Goal: Transaction & Acquisition: Purchase product/service

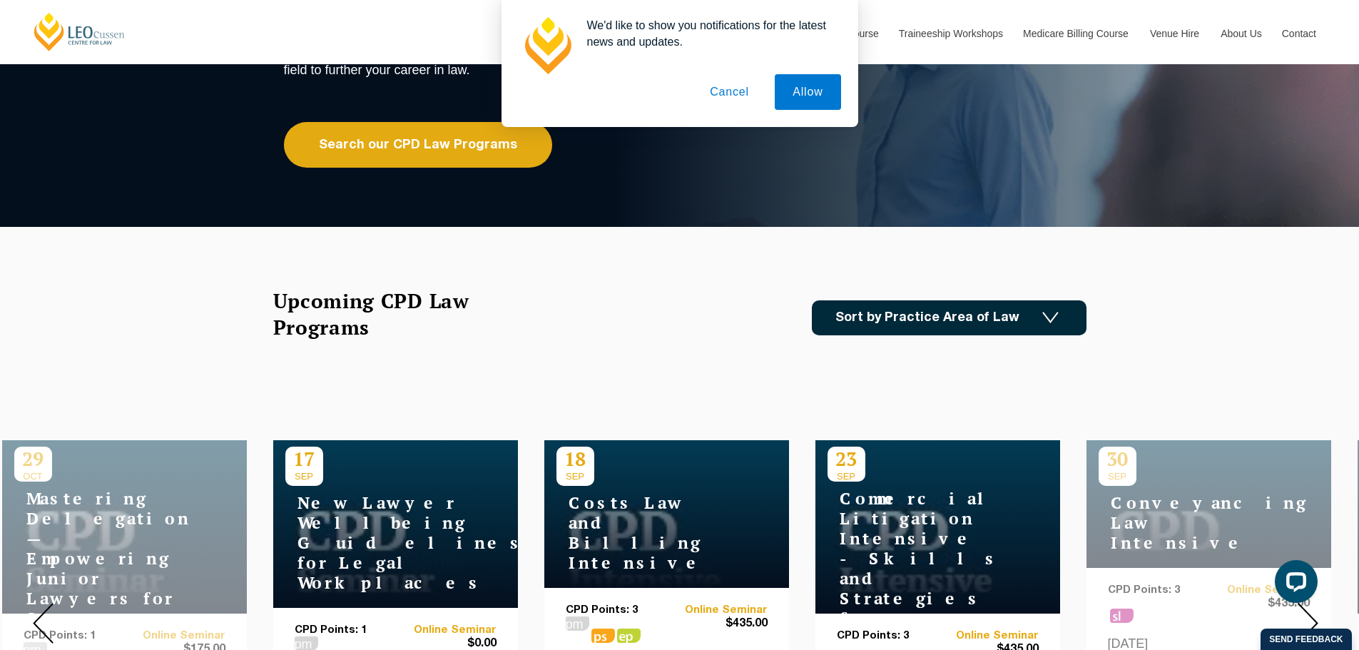
click at [737, 96] on button "Cancel" at bounding box center [729, 92] width 75 height 36
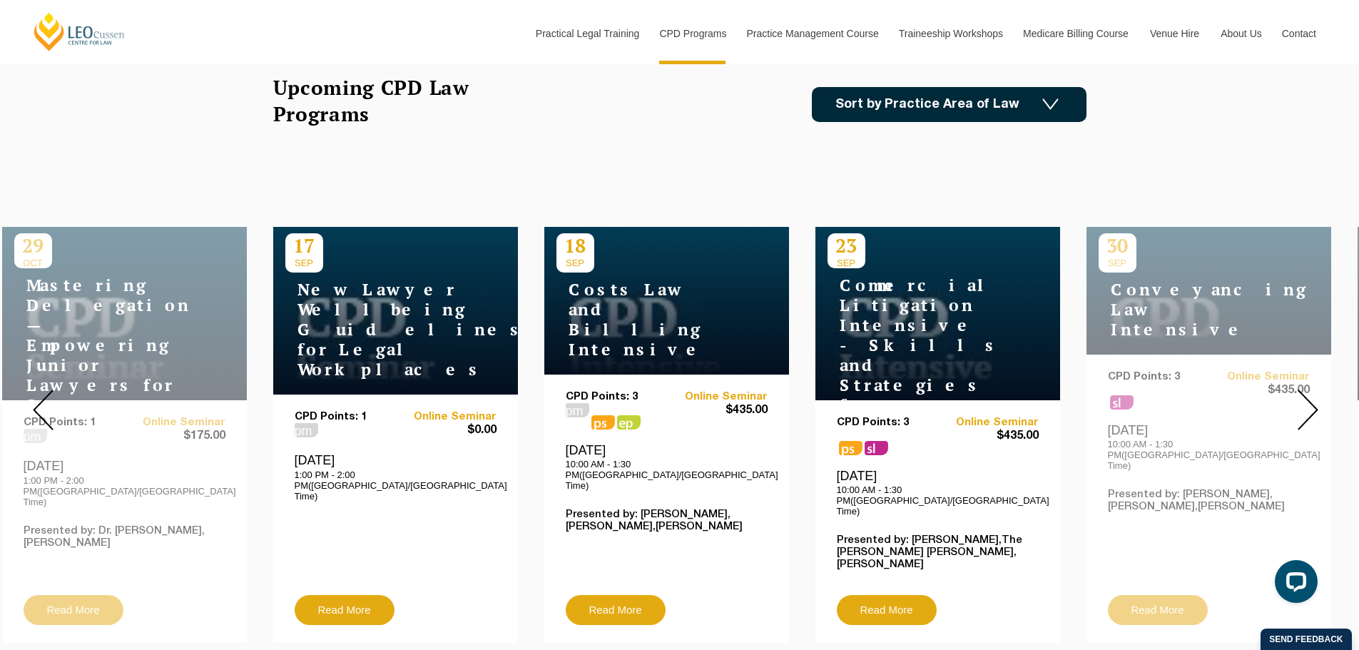
scroll to position [428, 0]
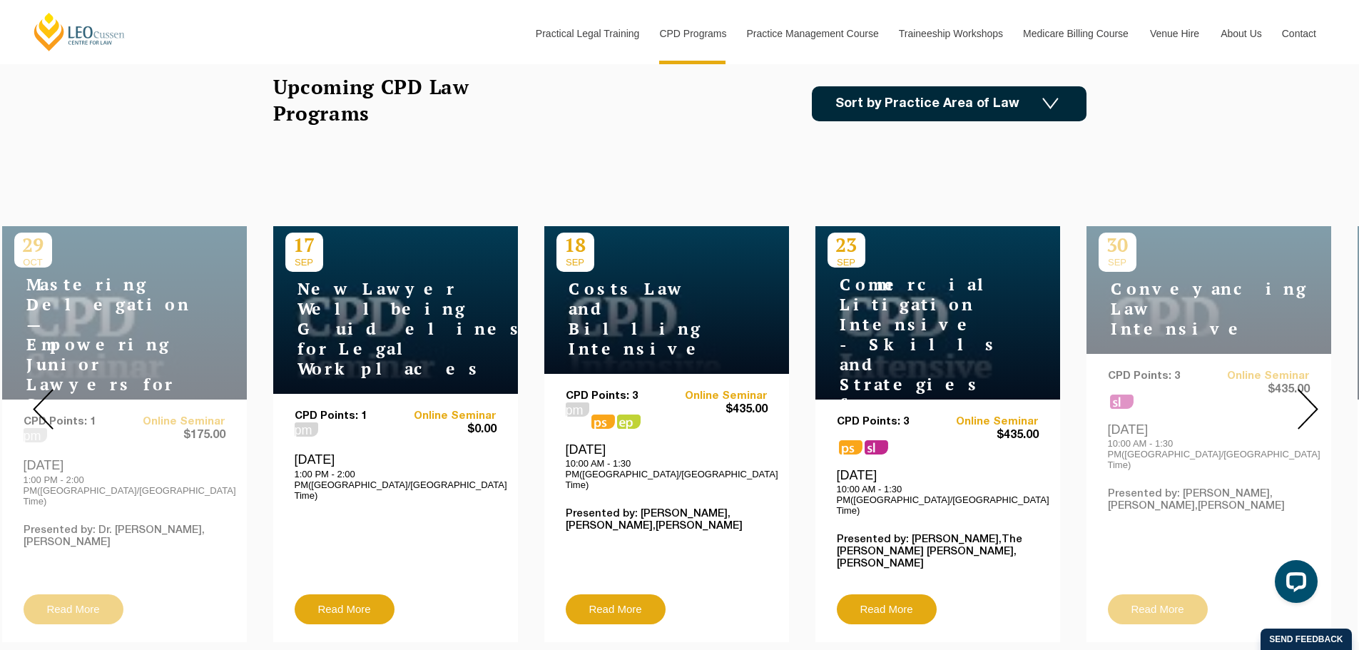
click at [1056, 105] on img at bounding box center [1051, 104] width 16 height 12
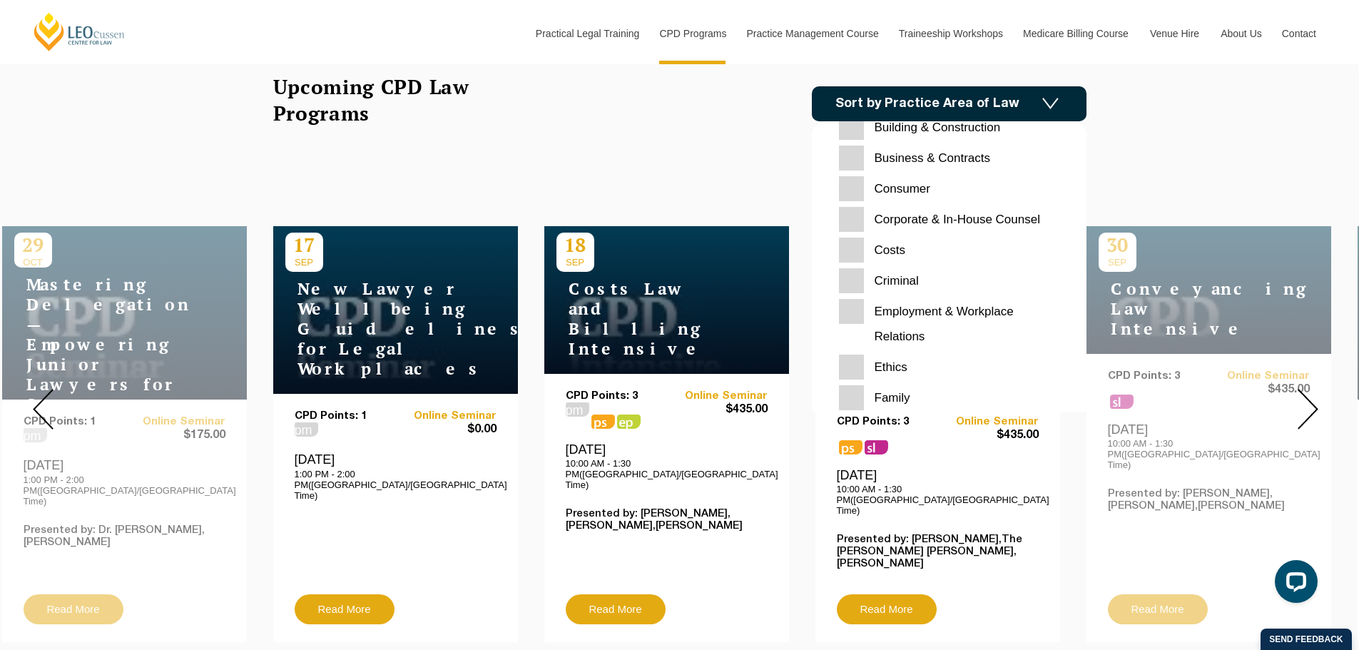
scroll to position [0, 0]
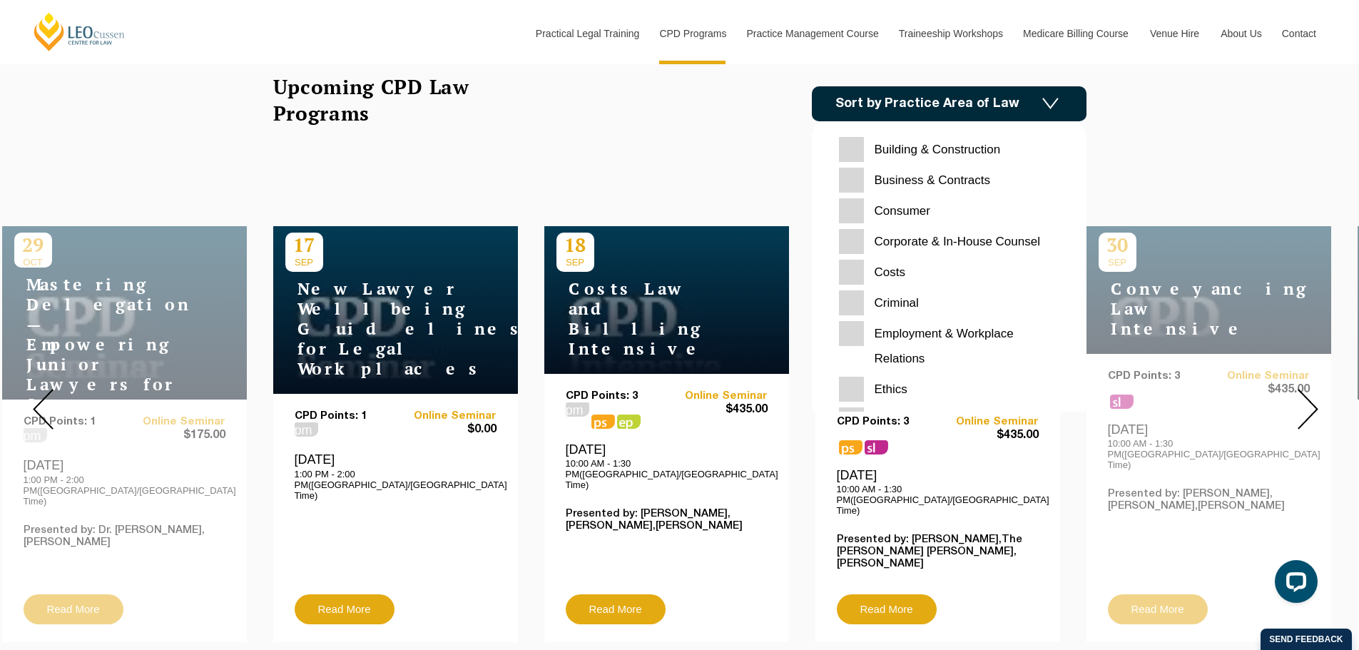
click at [934, 179] on Contracts "Business & Contracts" at bounding box center [949, 180] width 220 height 25
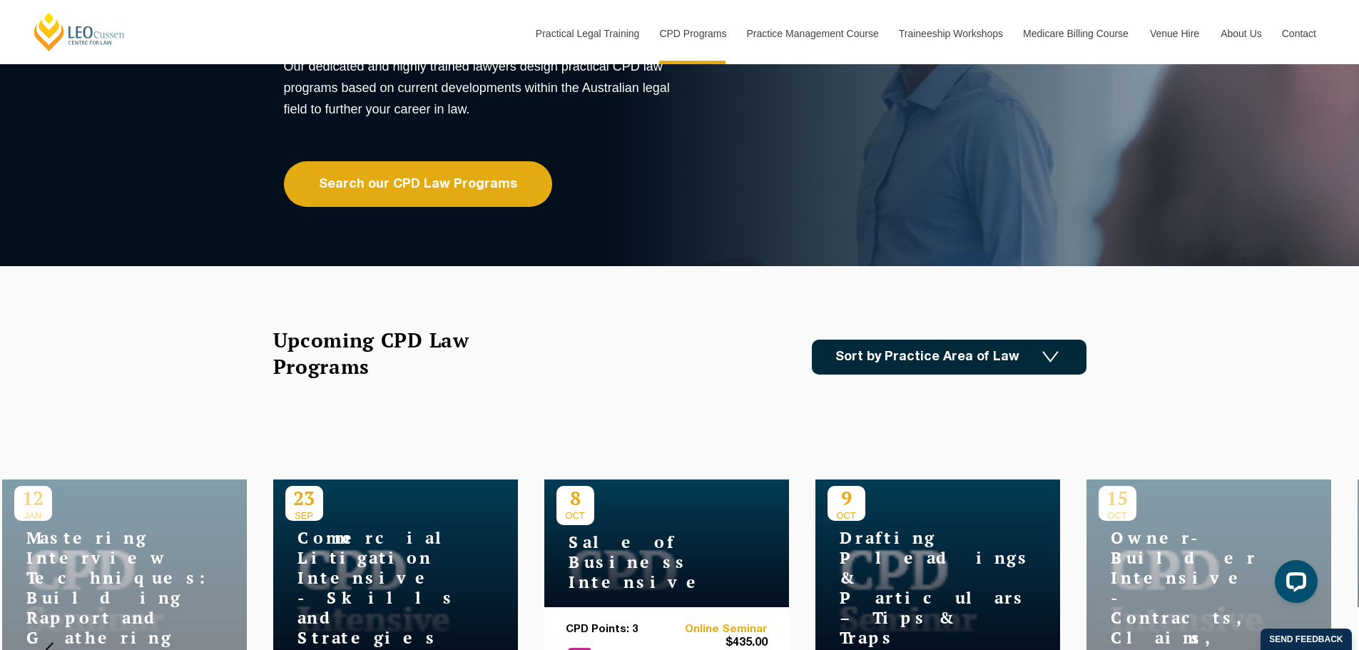
scroll to position [143, 0]
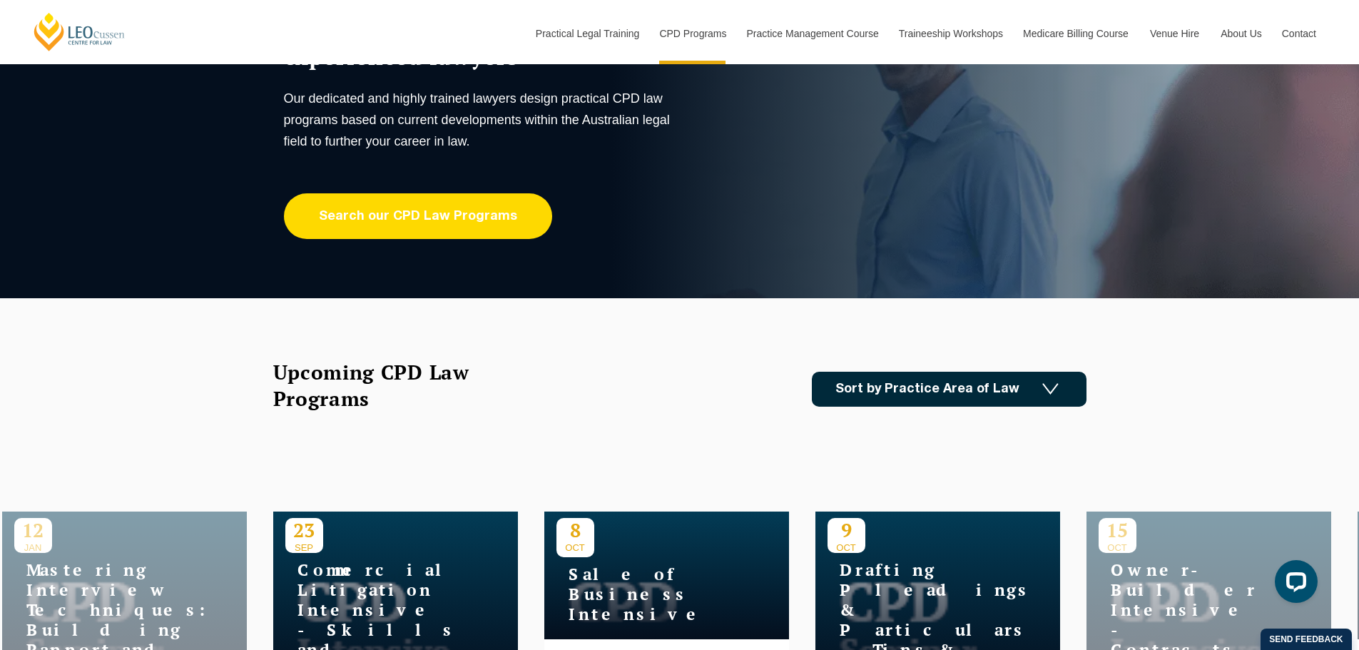
click at [460, 218] on link "Search our CPD Law Programs" at bounding box center [418, 216] width 268 height 46
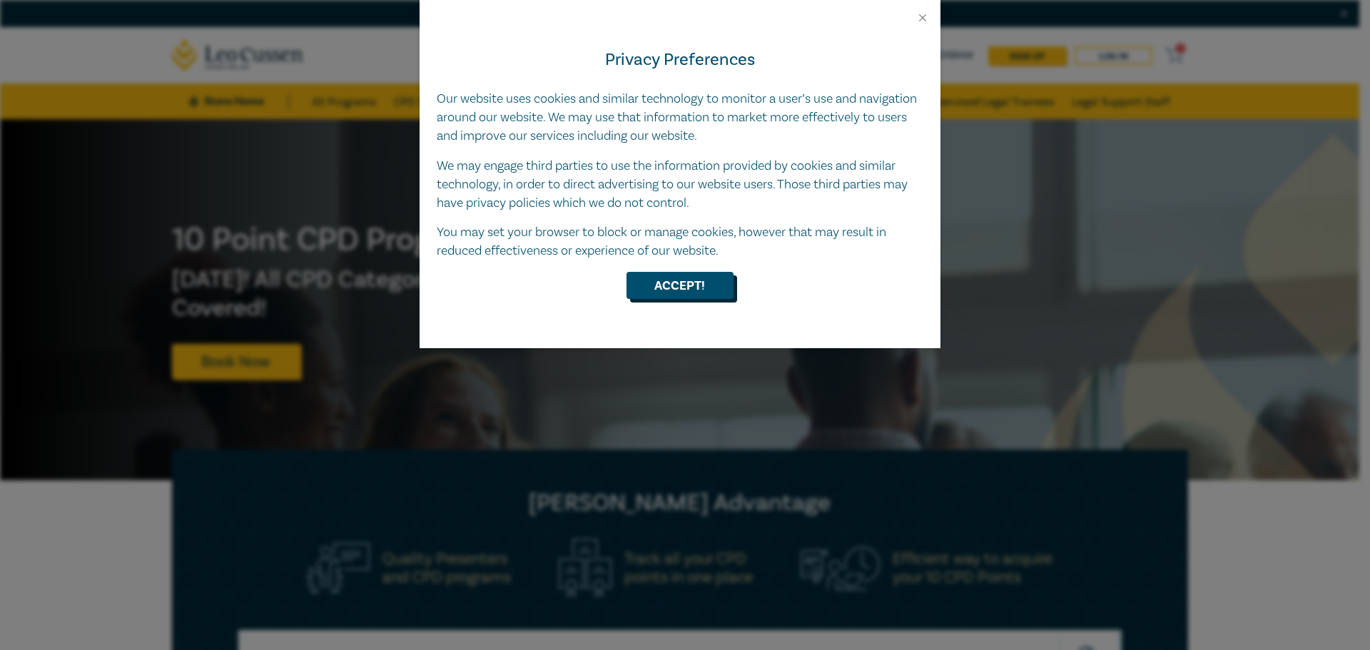
click at [636, 298] on button "Accept!" at bounding box center [680, 285] width 107 height 27
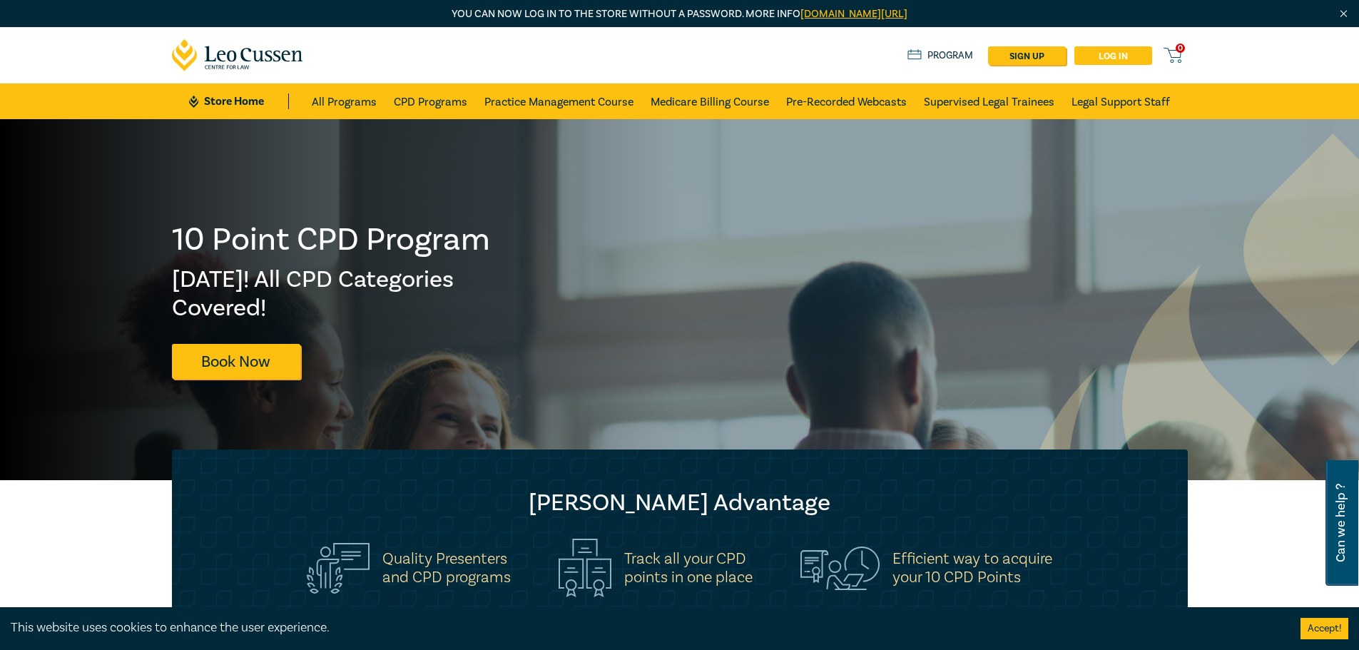
click at [1101, 51] on link "Log in" at bounding box center [1114, 55] width 78 height 19
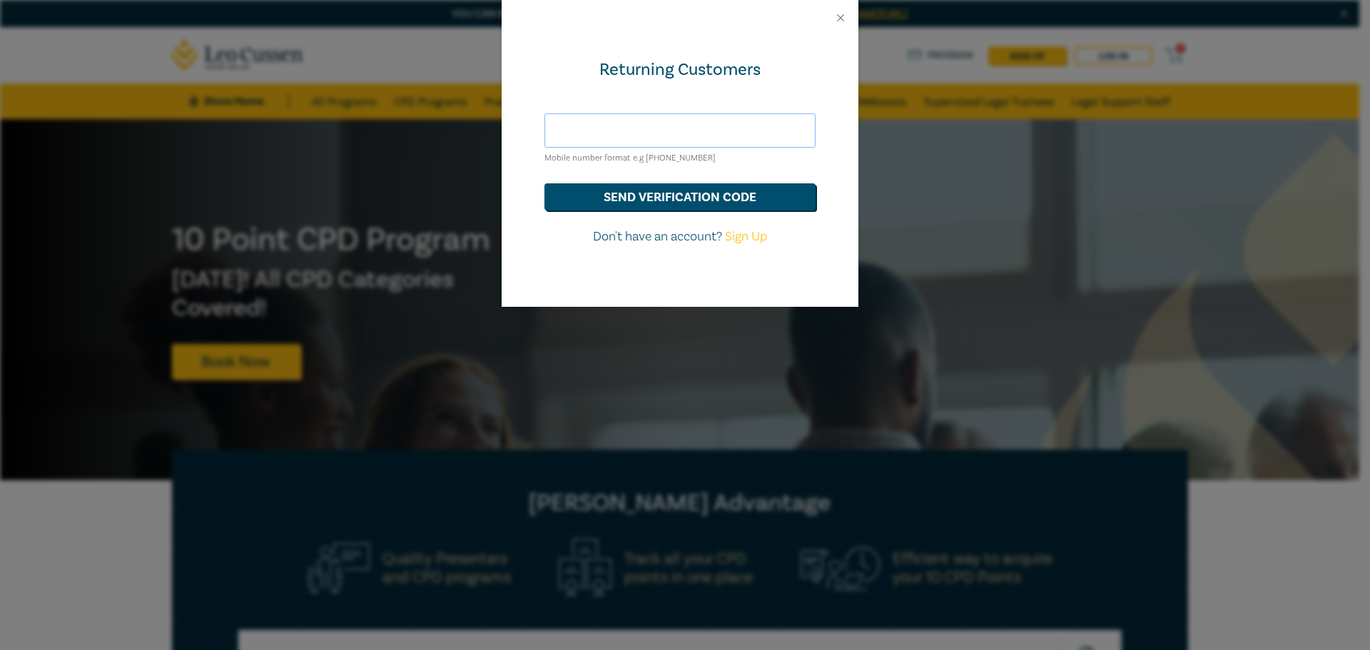
click at [689, 128] on input "text" at bounding box center [679, 130] width 271 height 34
type input "gerard@conlancummings.com.au"
click at [691, 203] on button "send verification code" at bounding box center [679, 196] width 271 height 27
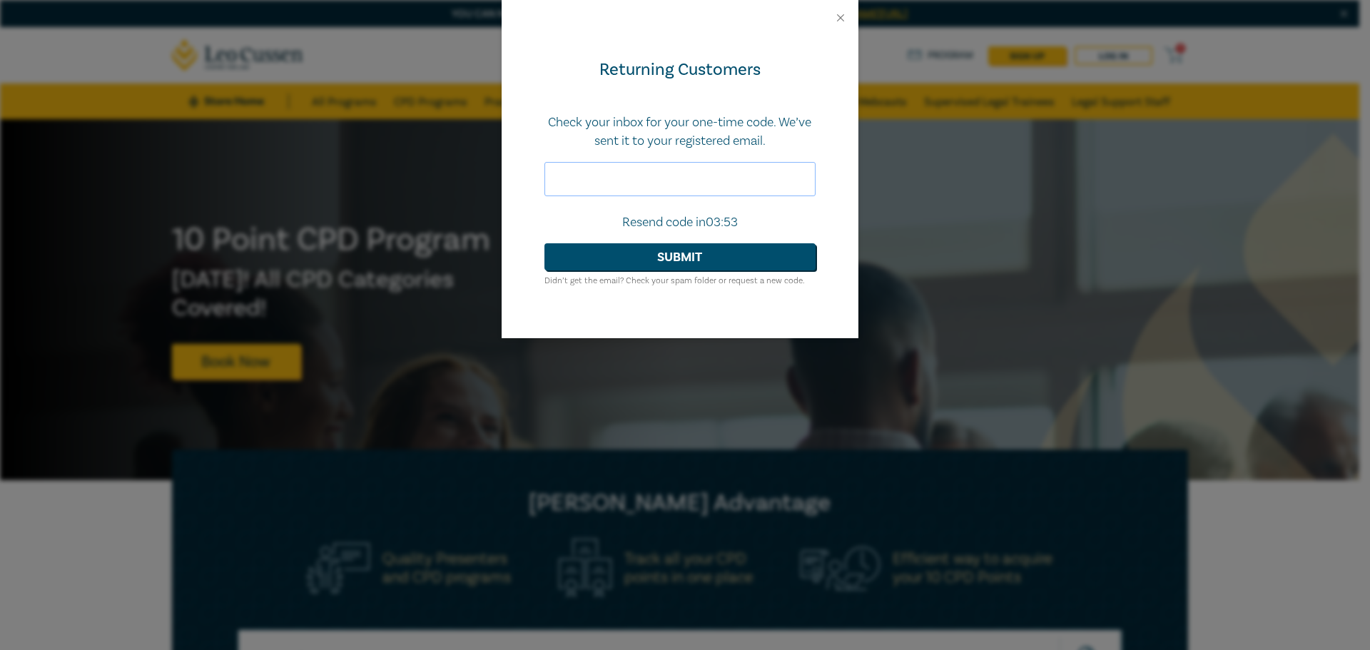
click at [572, 177] on input "text" at bounding box center [679, 179] width 271 height 34
type input "865656"
click at [544, 243] on button "Submit" at bounding box center [679, 256] width 271 height 27
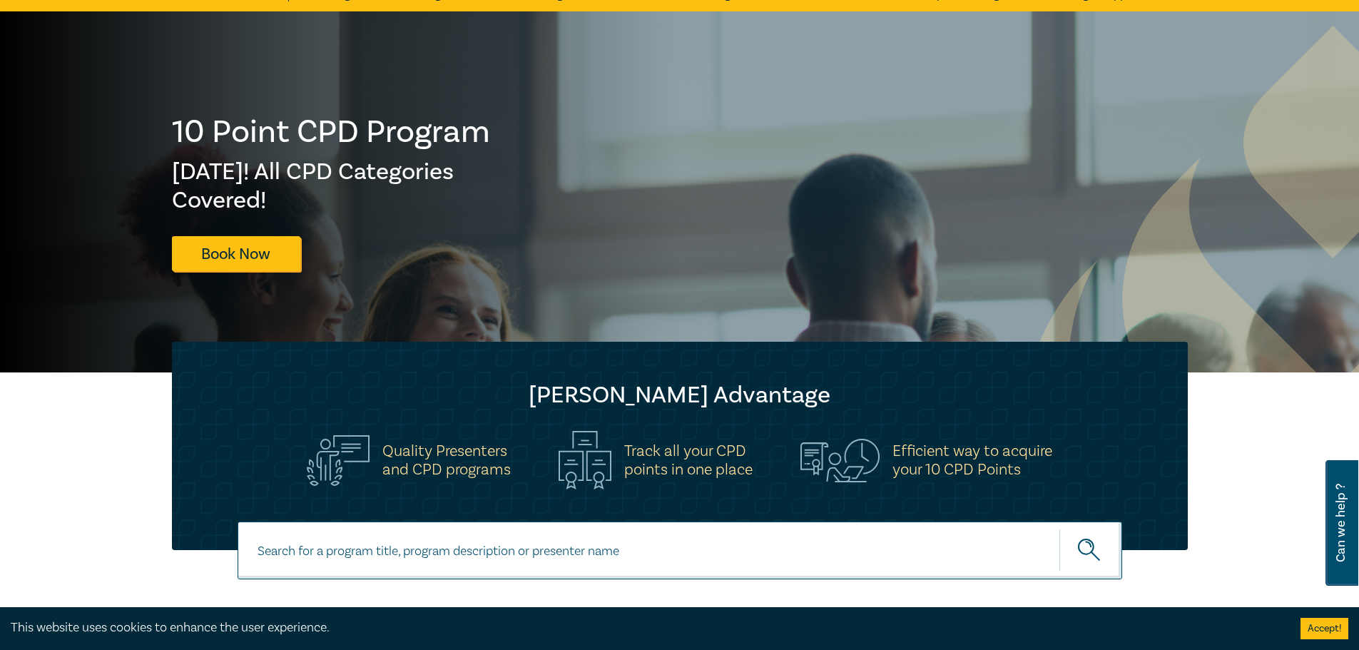
scroll to position [143, 0]
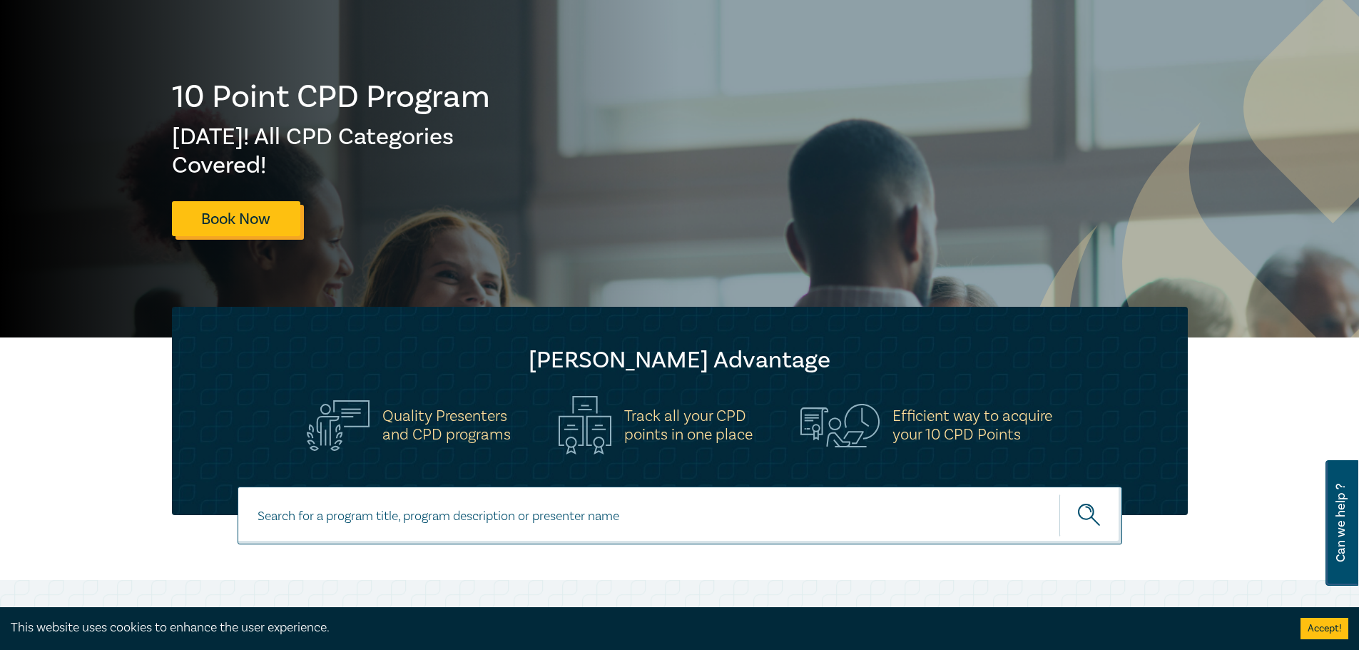
click at [214, 222] on link "Book Now" at bounding box center [236, 218] width 128 height 35
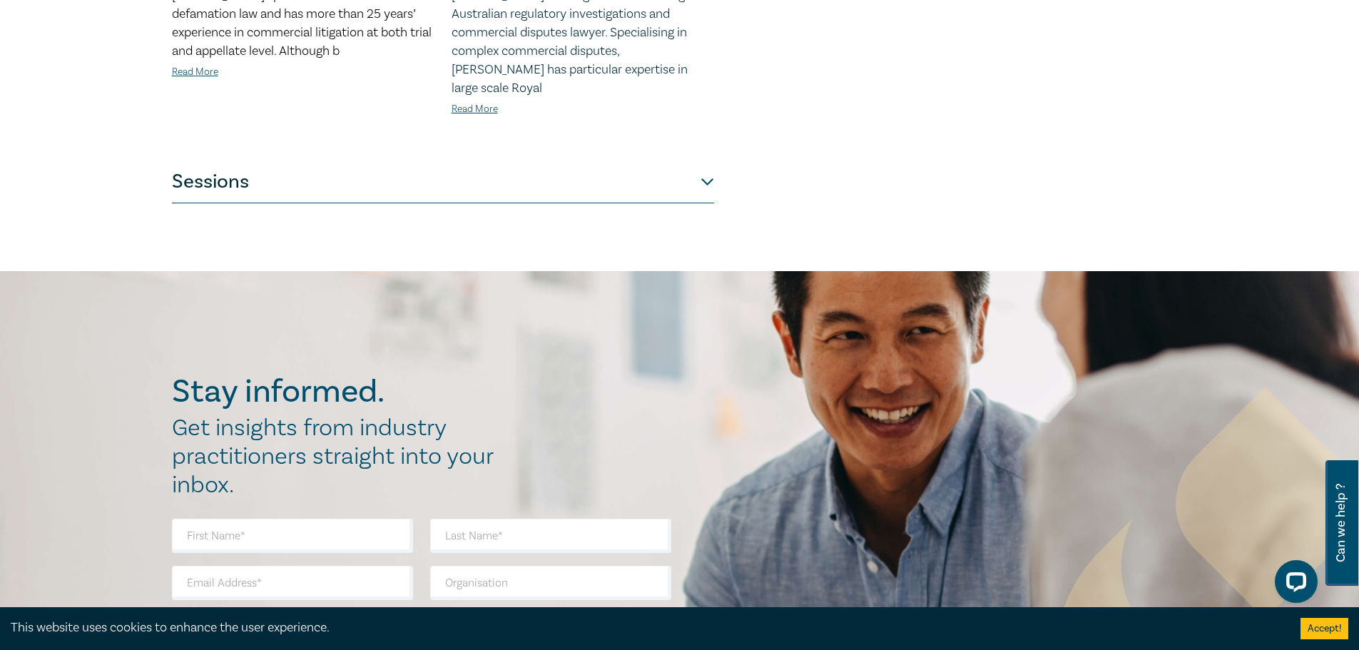
scroll to position [1498, 0]
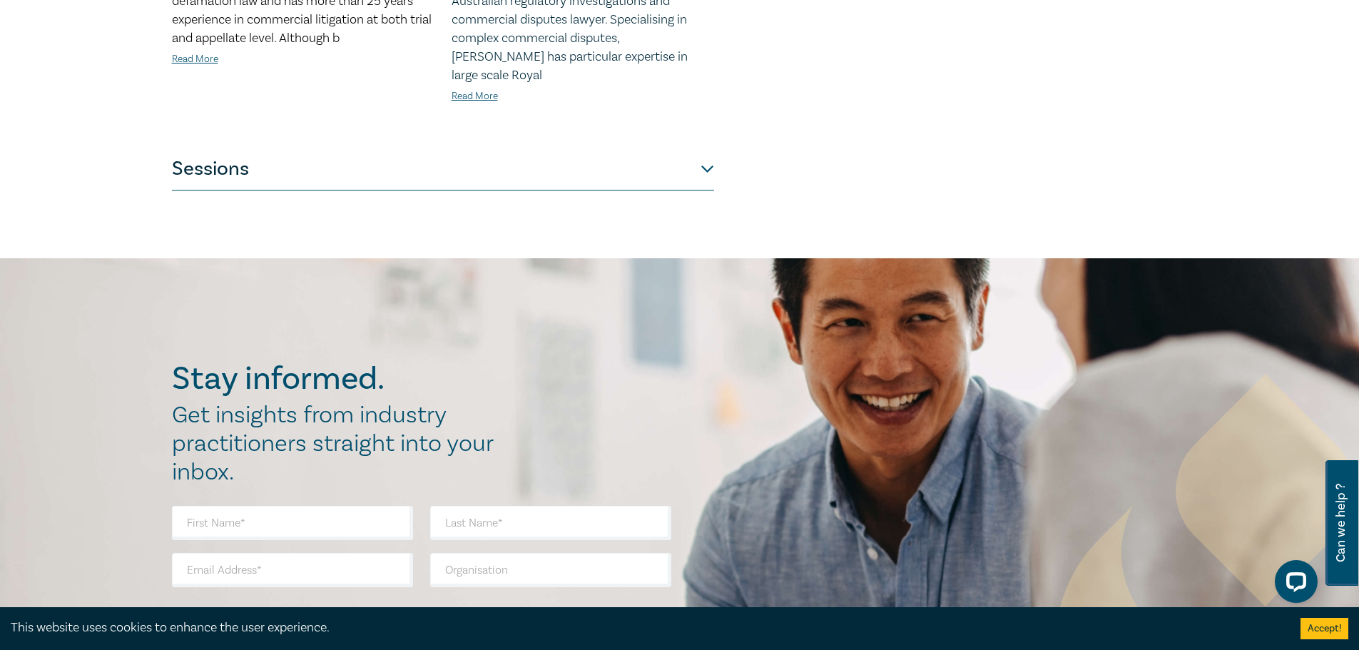
click at [703, 148] on button "Sessions" at bounding box center [443, 169] width 542 height 43
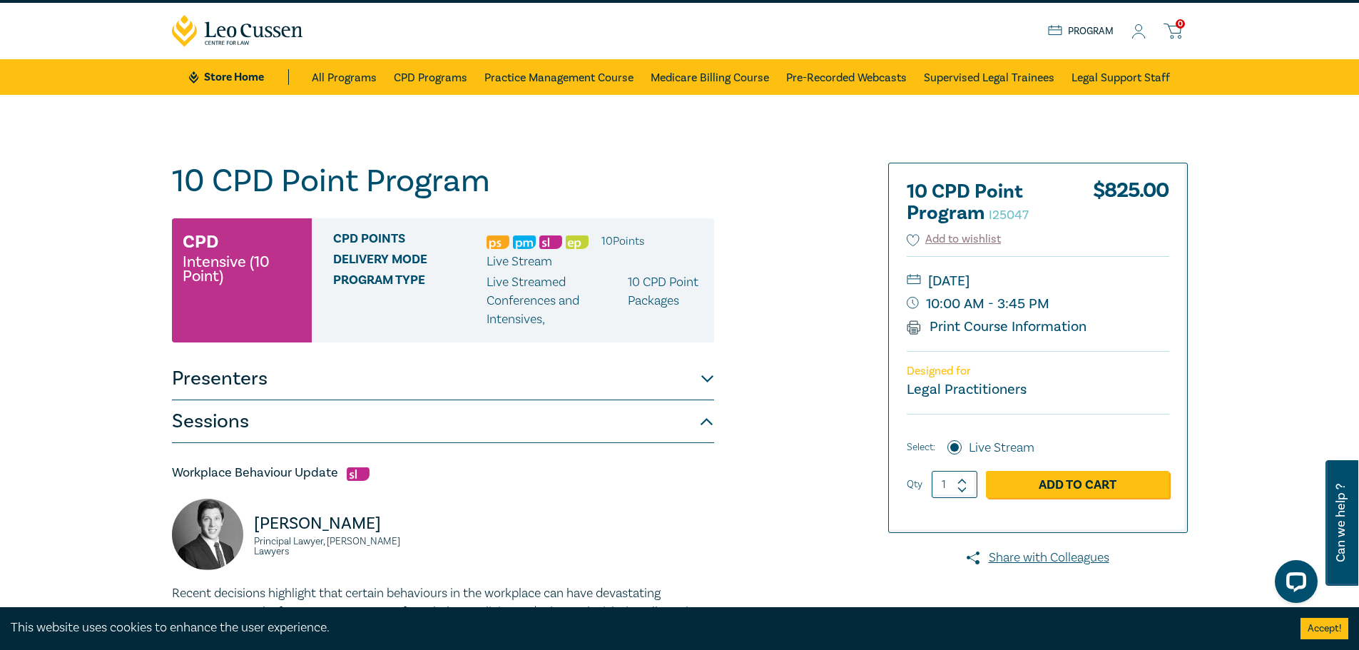
scroll to position [0, 0]
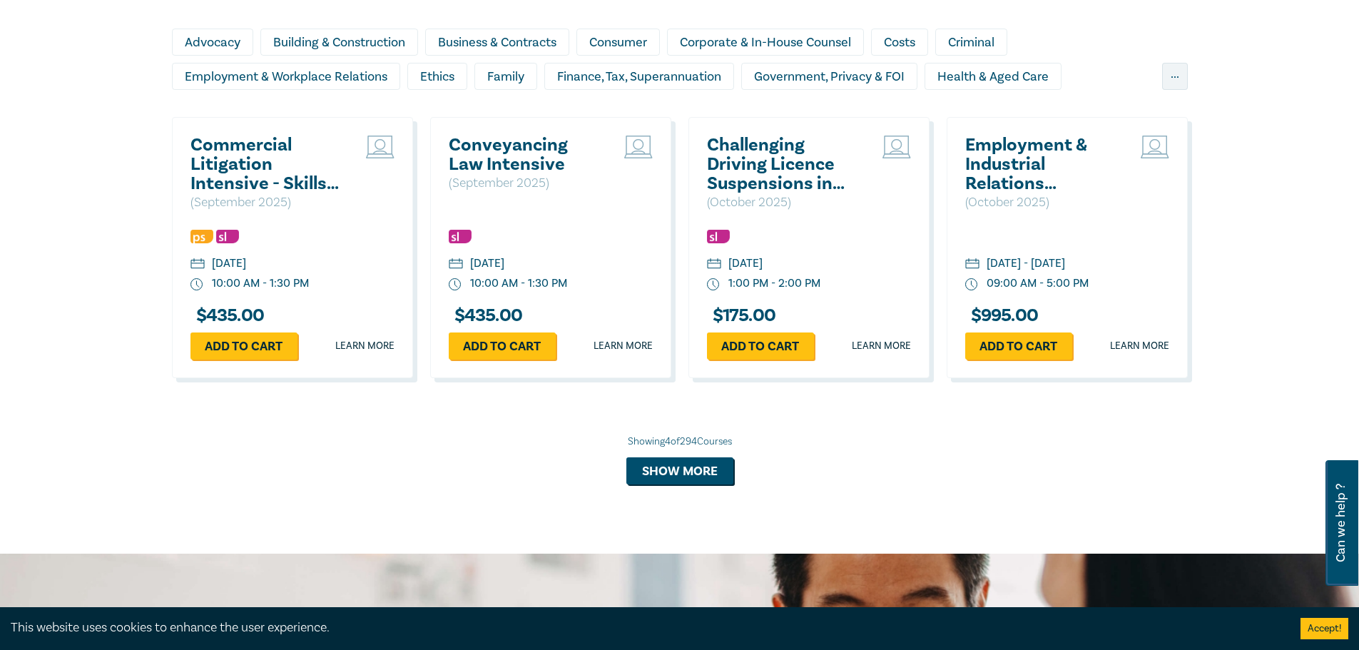
scroll to position [1284, 0]
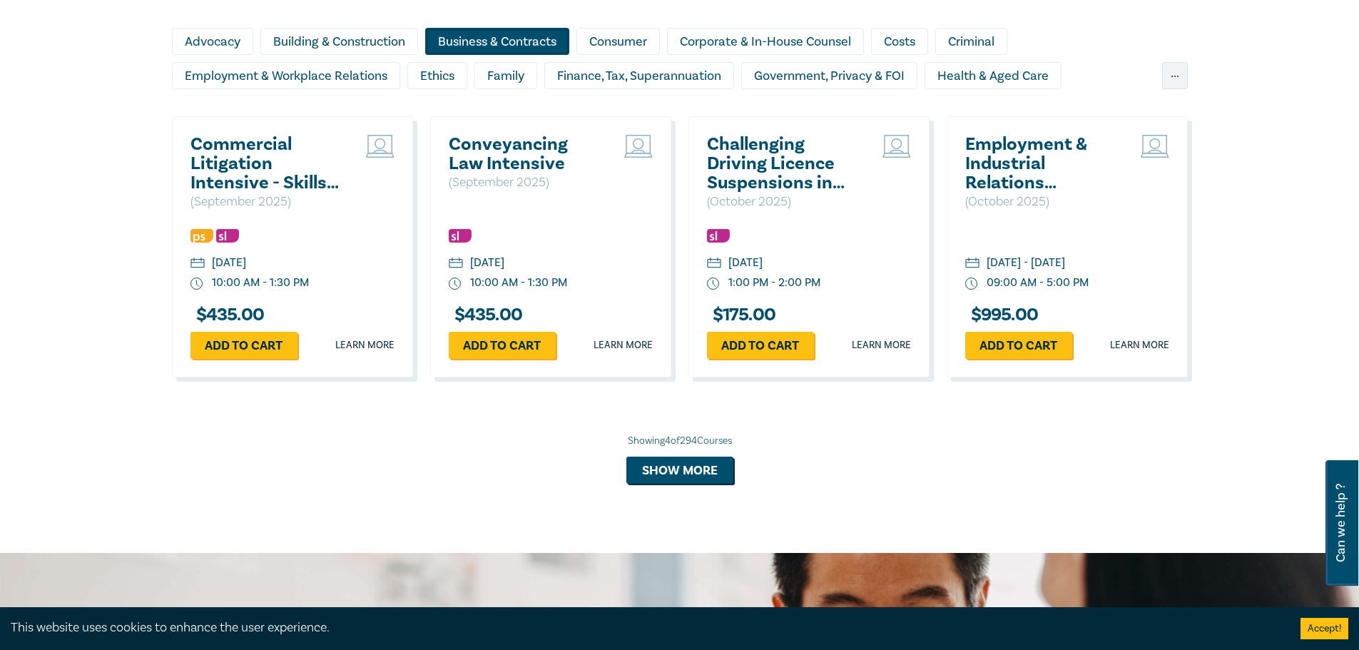
click at [459, 37] on div "Business & Contracts" at bounding box center [497, 41] width 144 height 27
click at [666, 470] on button "Show more" at bounding box center [680, 470] width 107 height 27
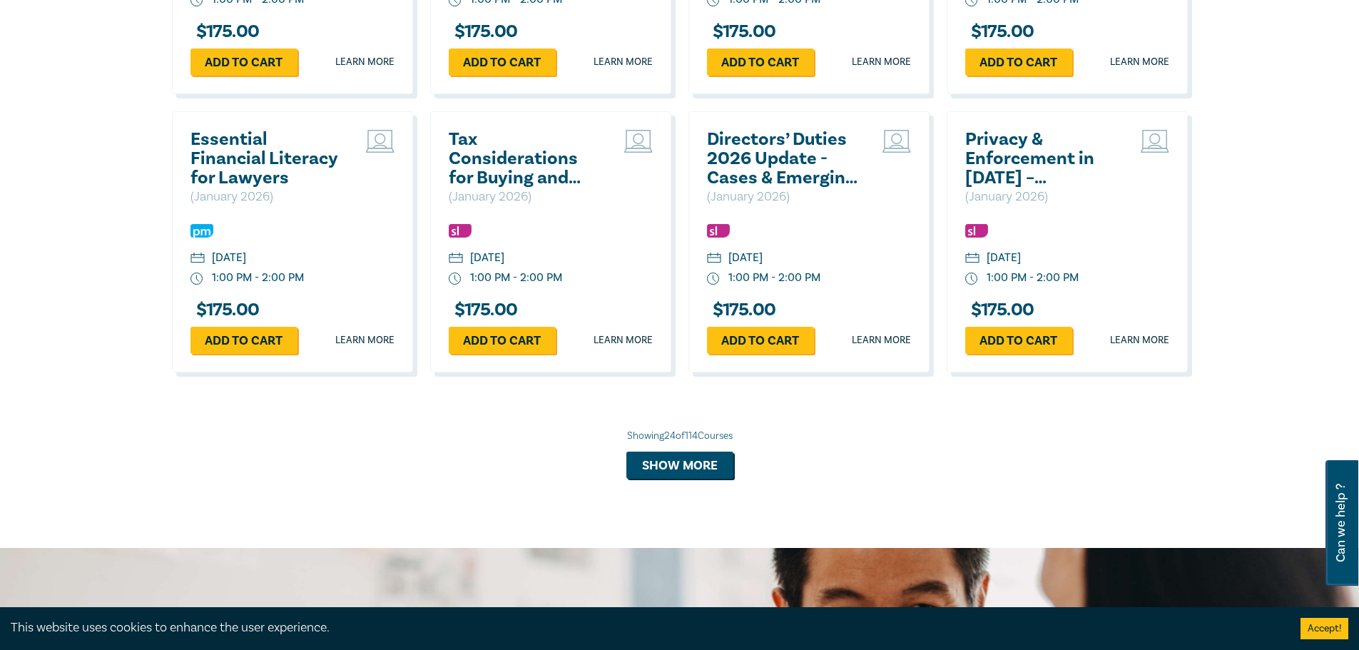
scroll to position [2712, 0]
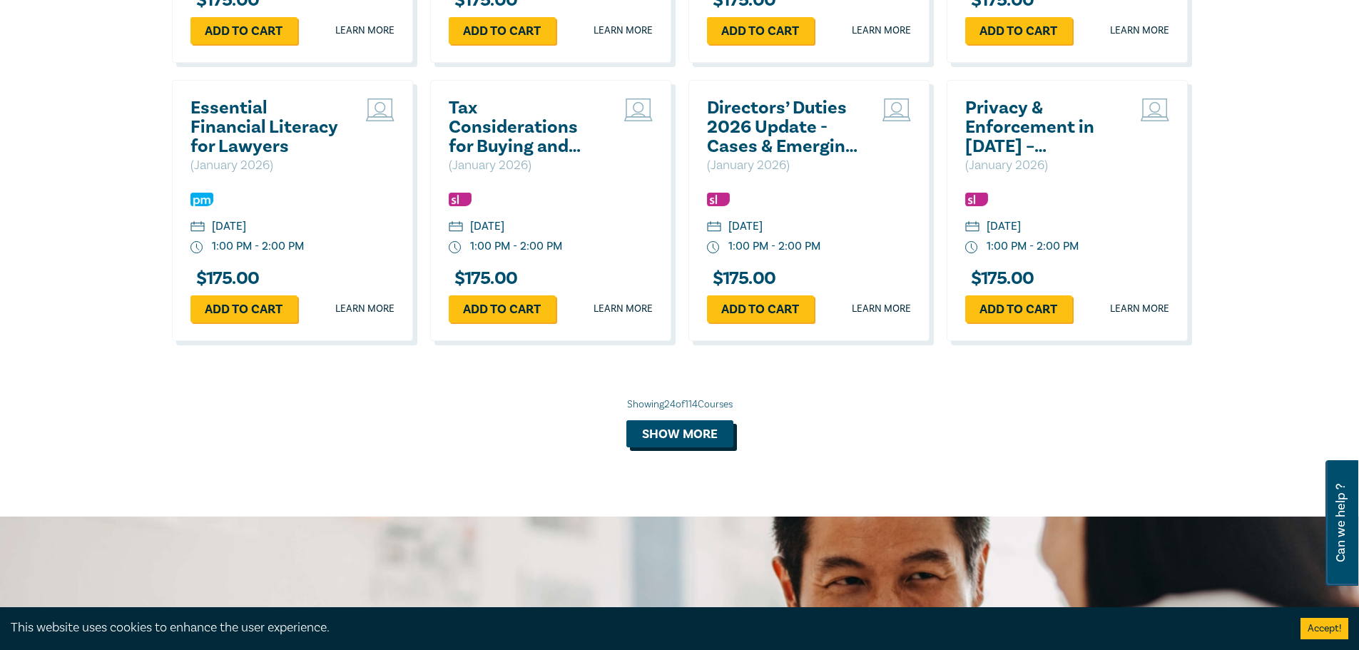
click at [679, 430] on button "Show more" at bounding box center [680, 433] width 107 height 27
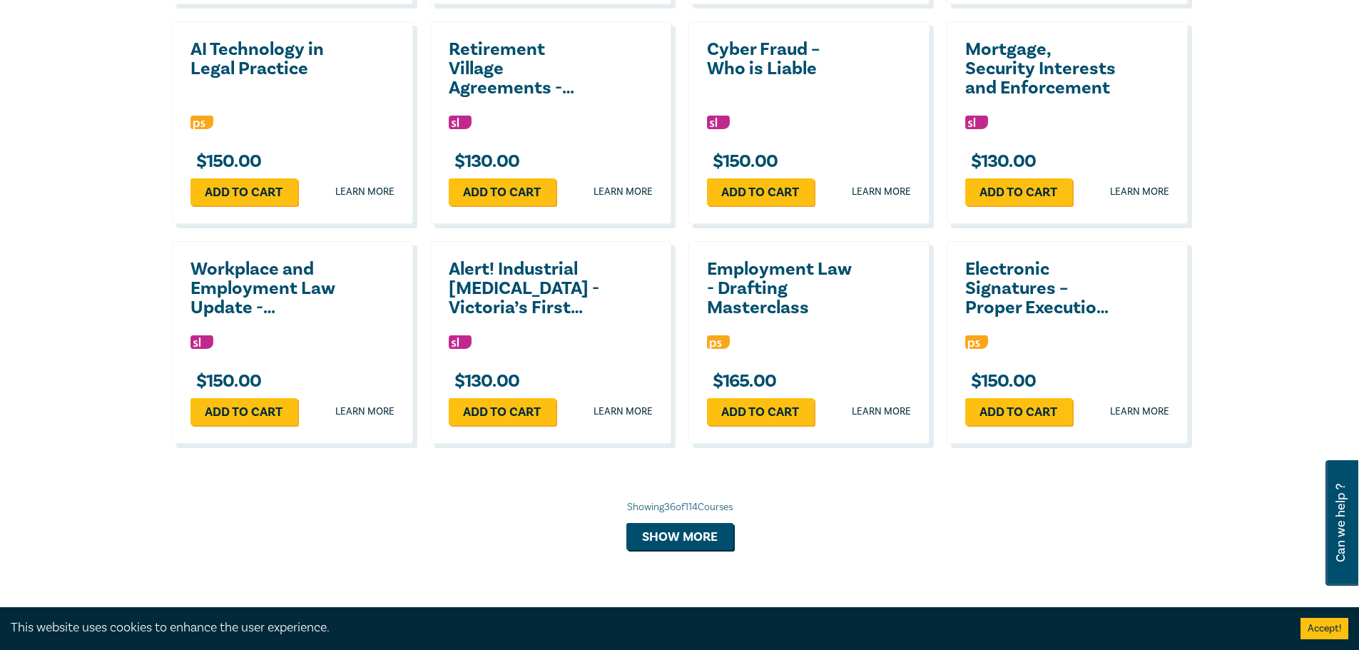
scroll to position [3425, 0]
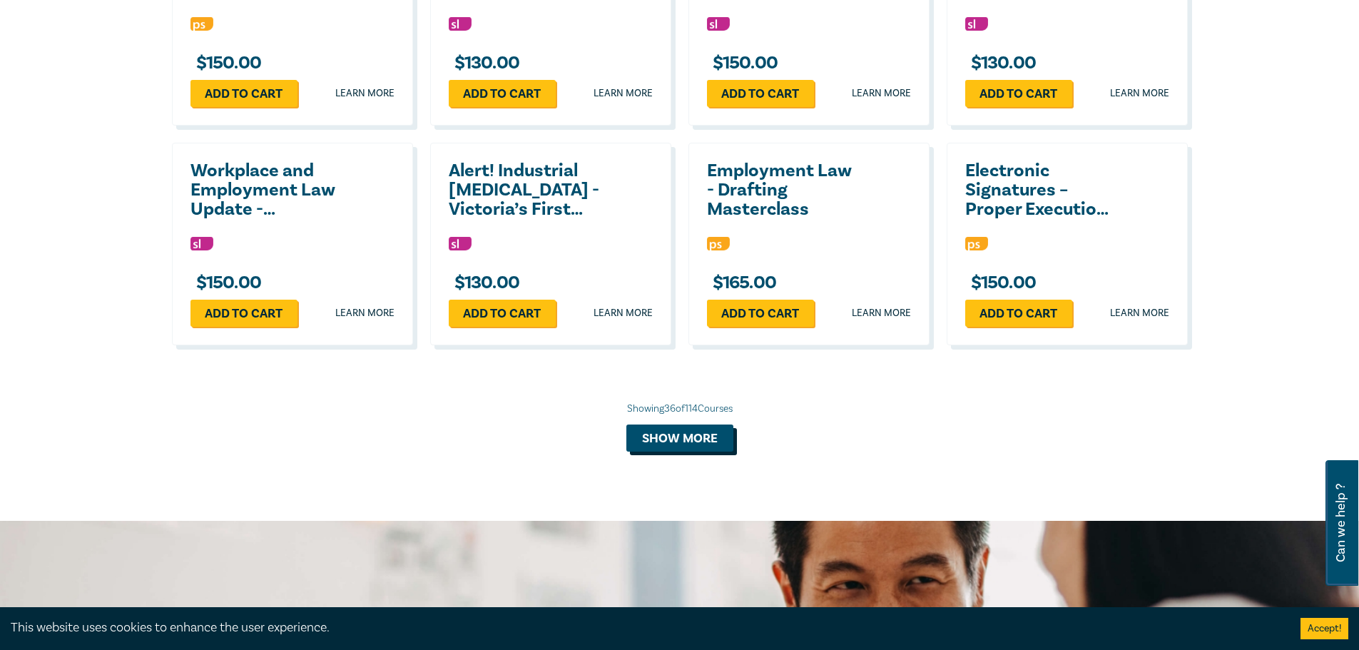
click at [679, 430] on button "Show more" at bounding box center [680, 438] width 107 height 27
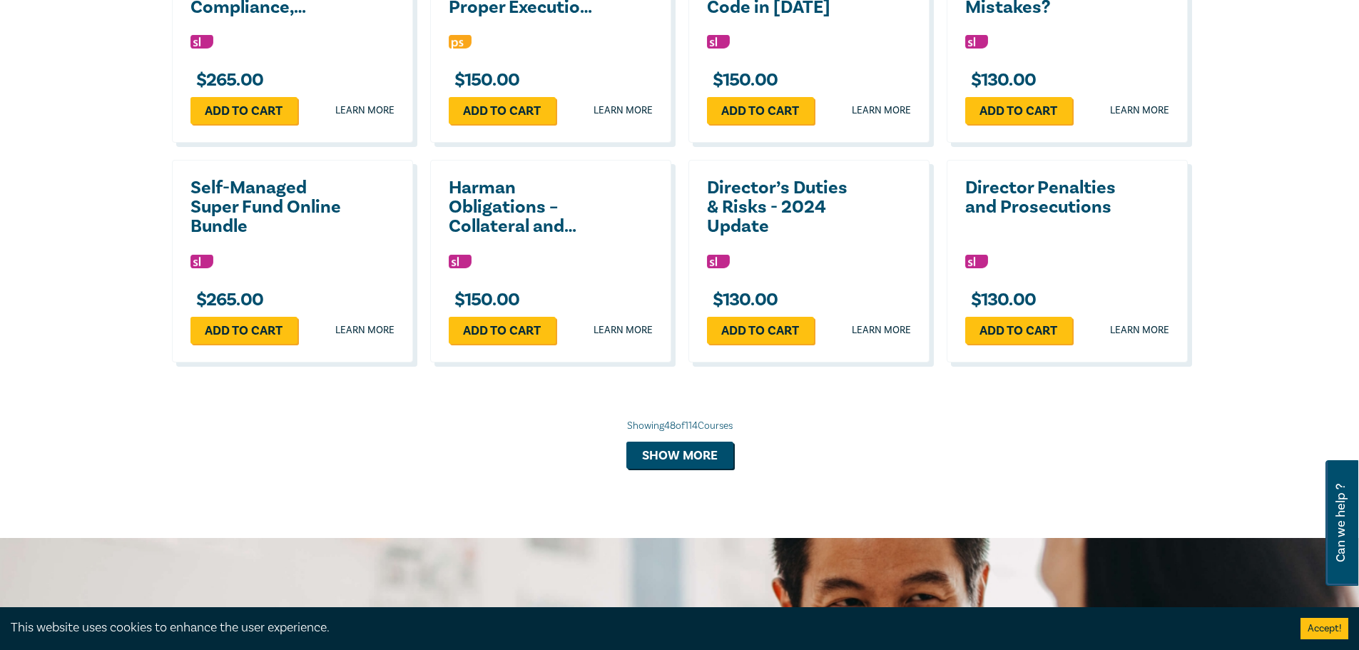
scroll to position [4139, 0]
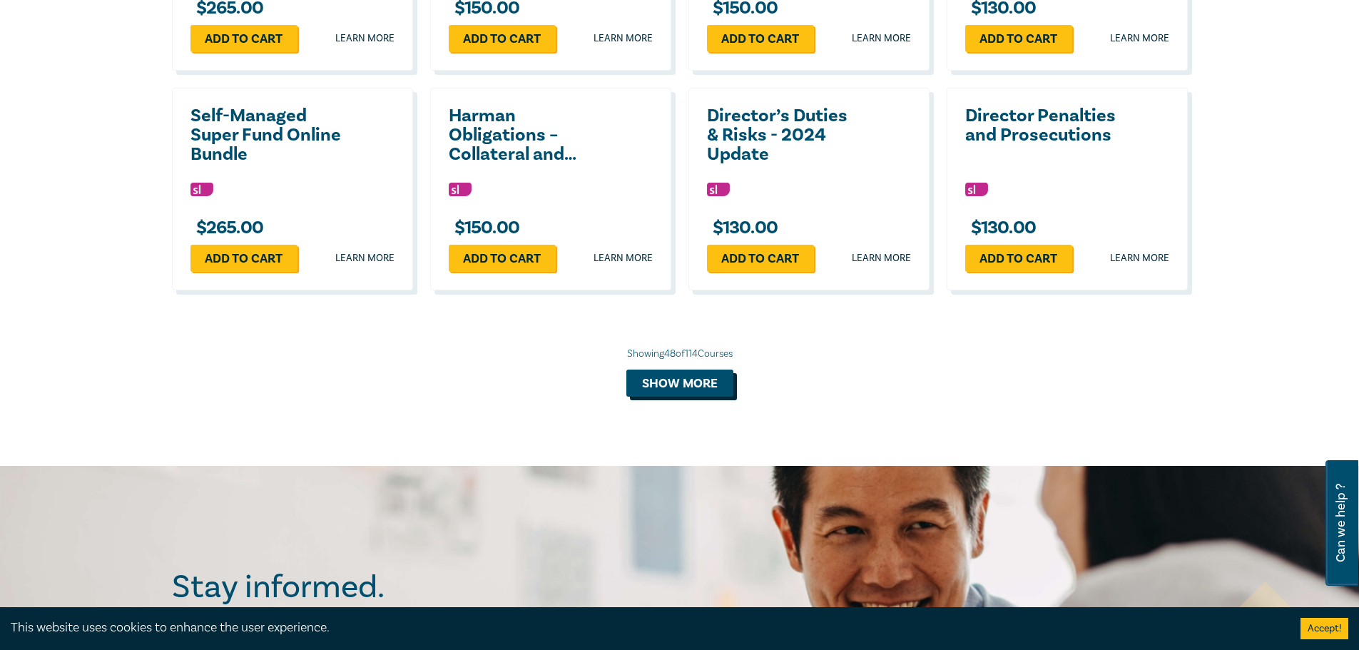
click at [682, 383] on button "Show more" at bounding box center [680, 383] width 107 height 27
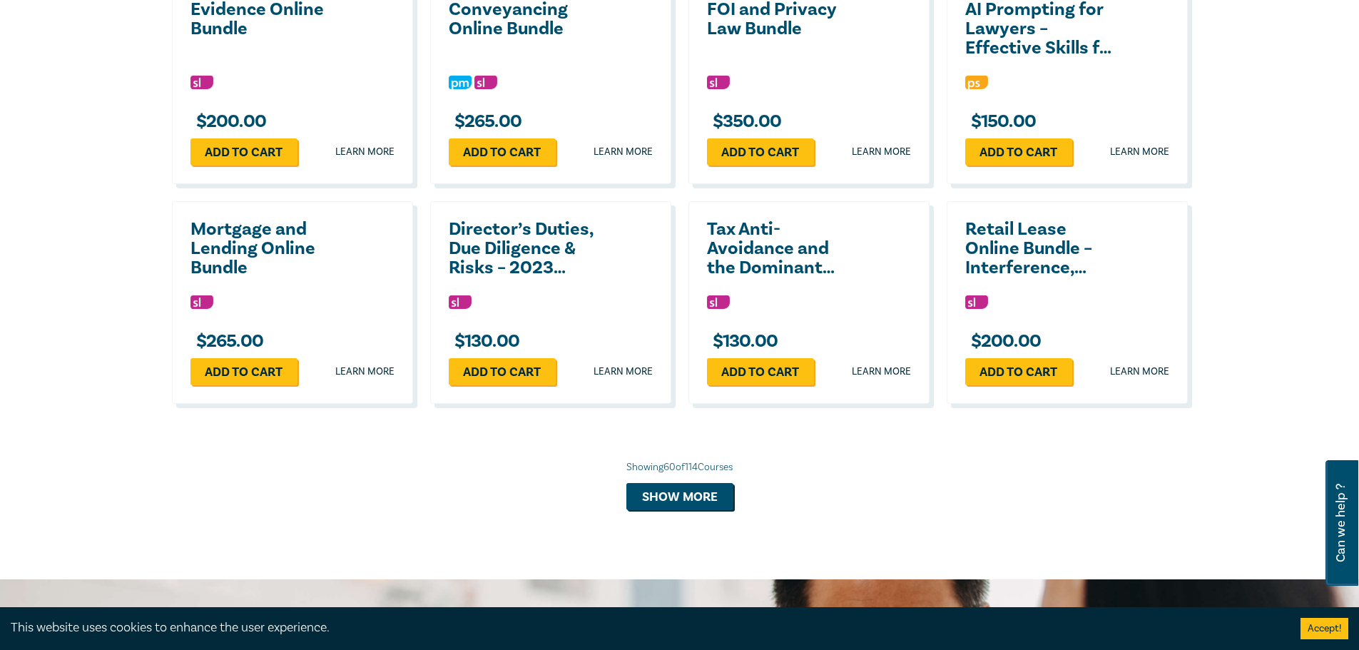
scroll to position [4709, 0]
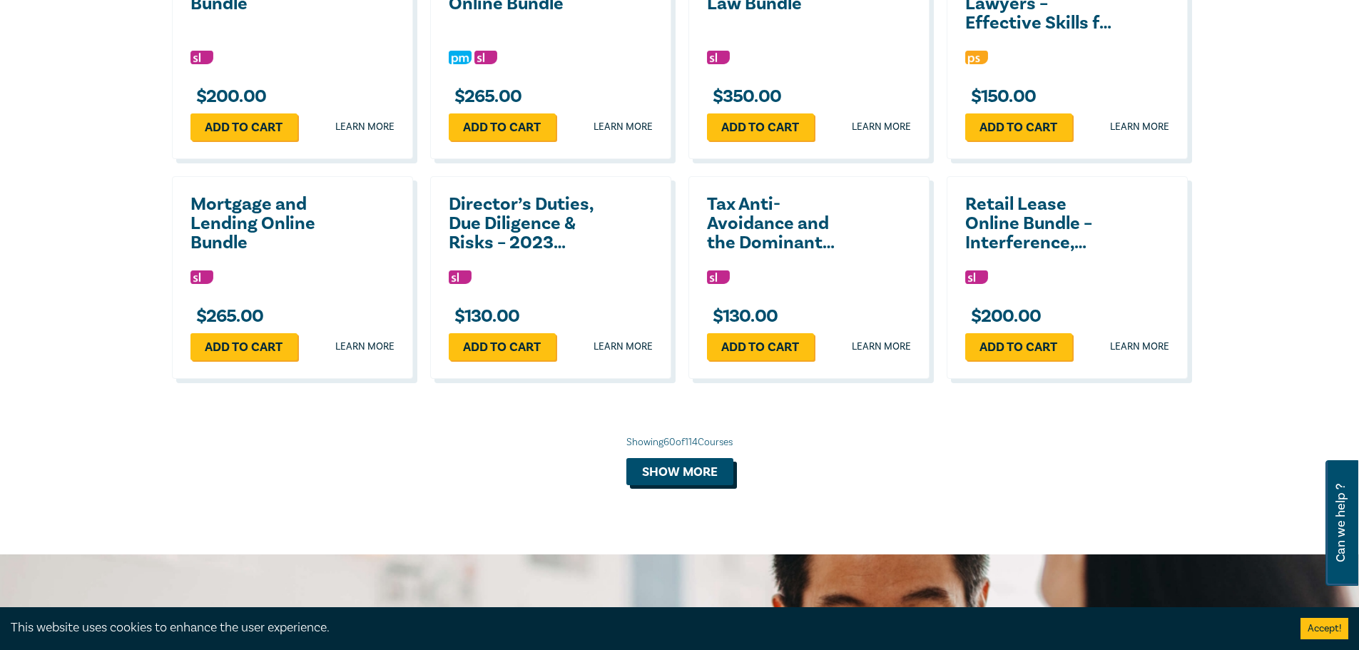
click at [682, 466] on button "Show more" at bounding box center [680, 471] width 107 height 27
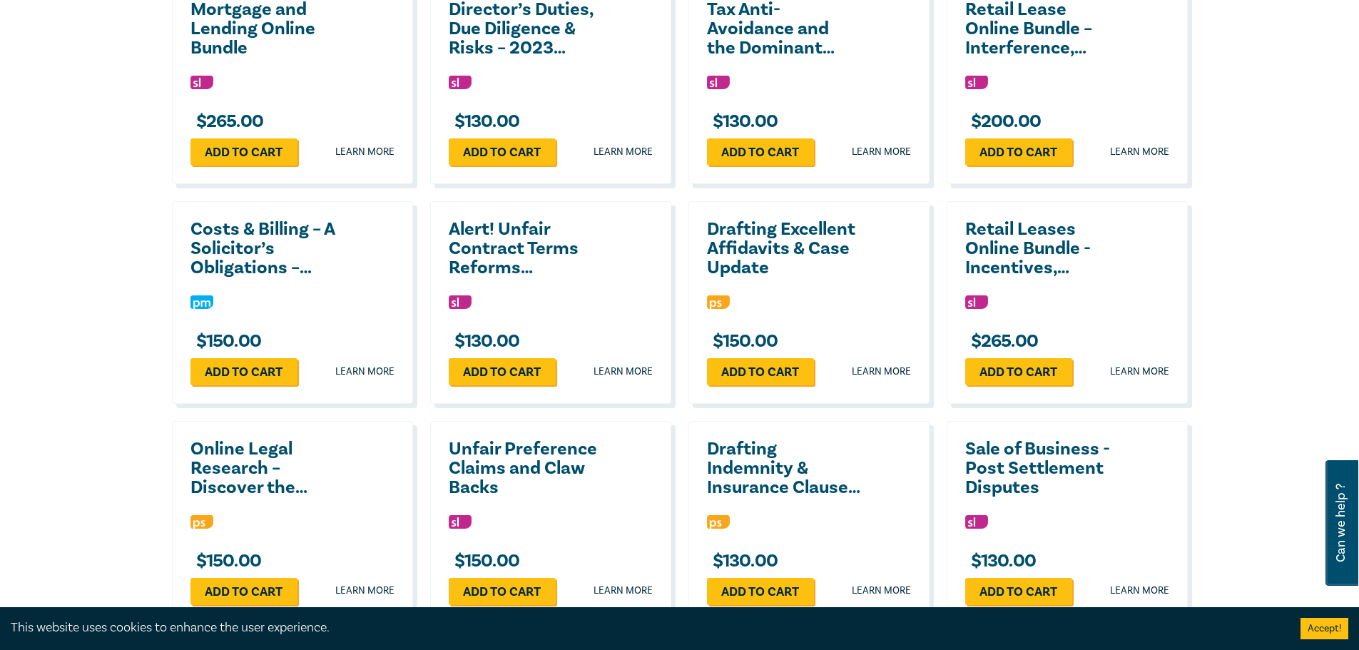
scroll to position [4924, 0]
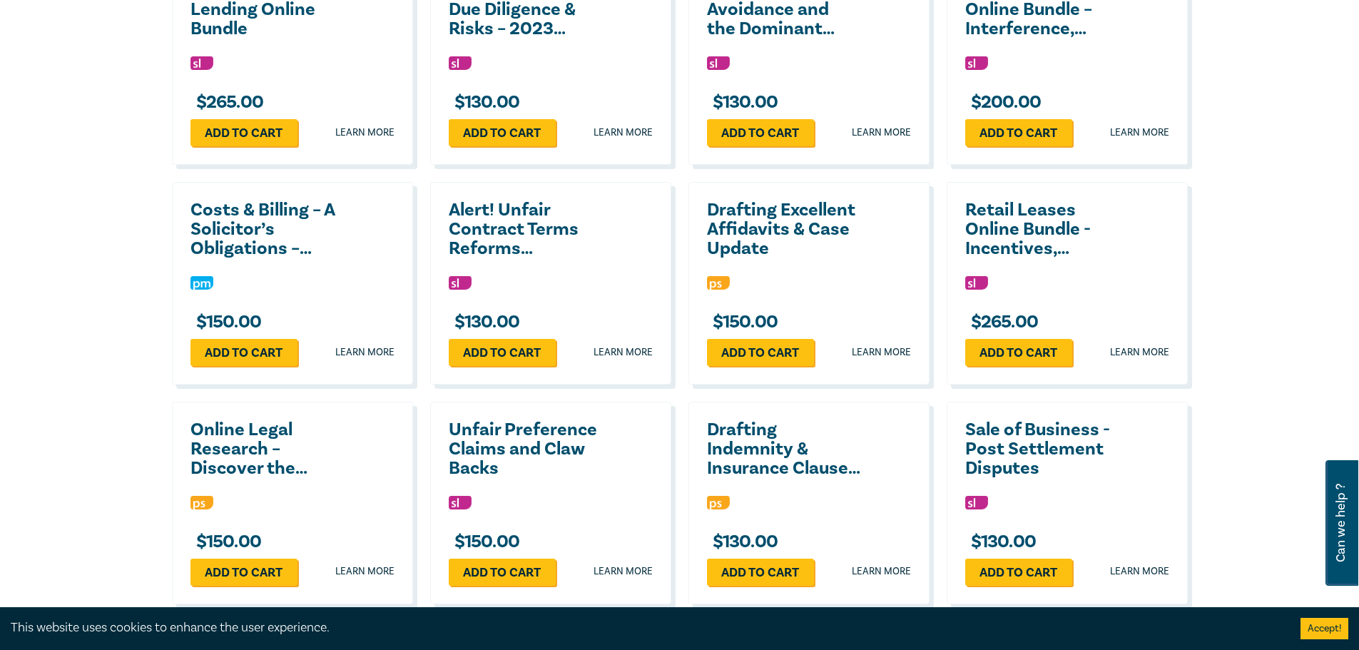
click at [1015, 233] on h2 "Retail Leases Online Bundle - Incentives, Maintenance and Repairs and Exercisin…" at bounding box center [1041, 230] width 153 height 58
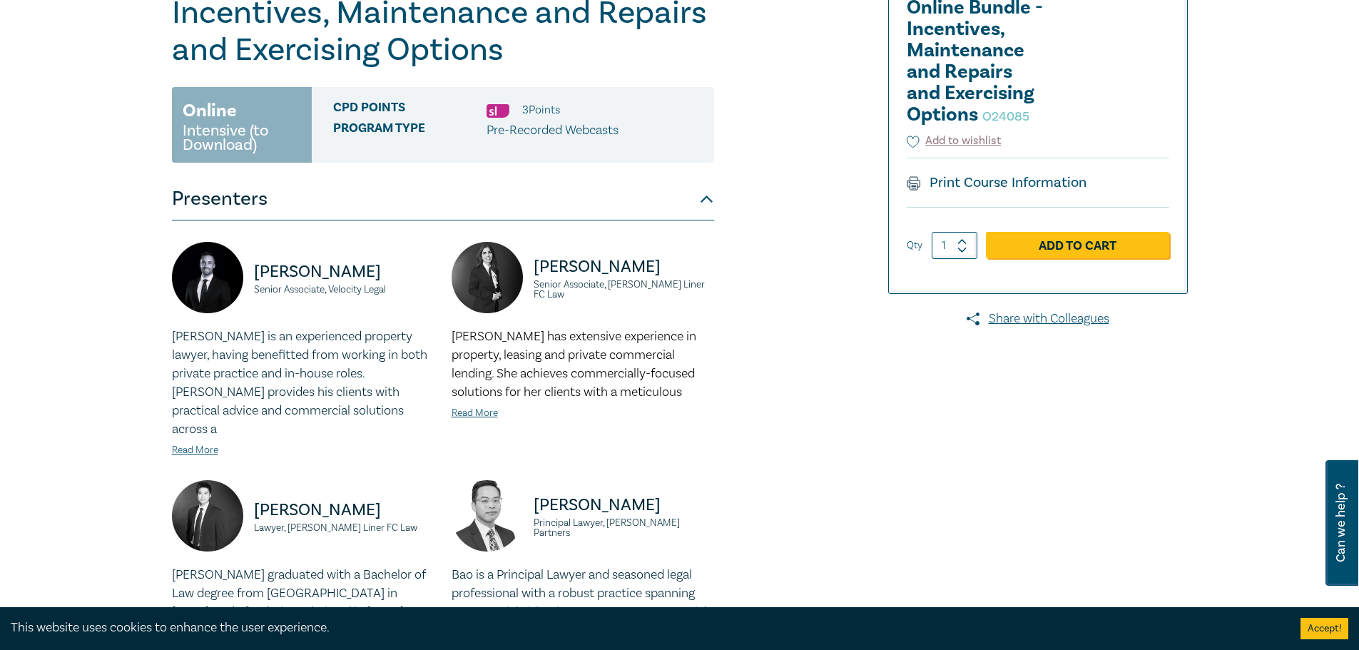
scroll to position [143, 0]
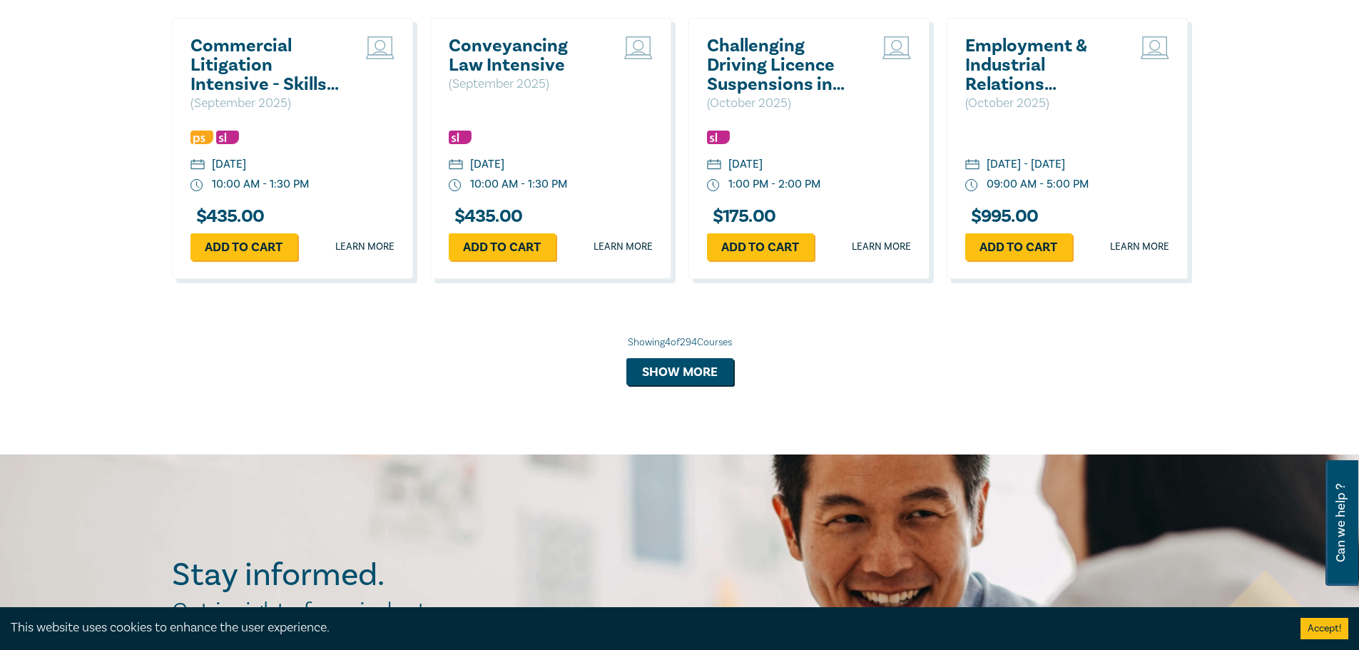
scroll to position [1382, 0]
click at [681, 373] on button "Show more" at bounding box center [680, 372] width 107 height 27
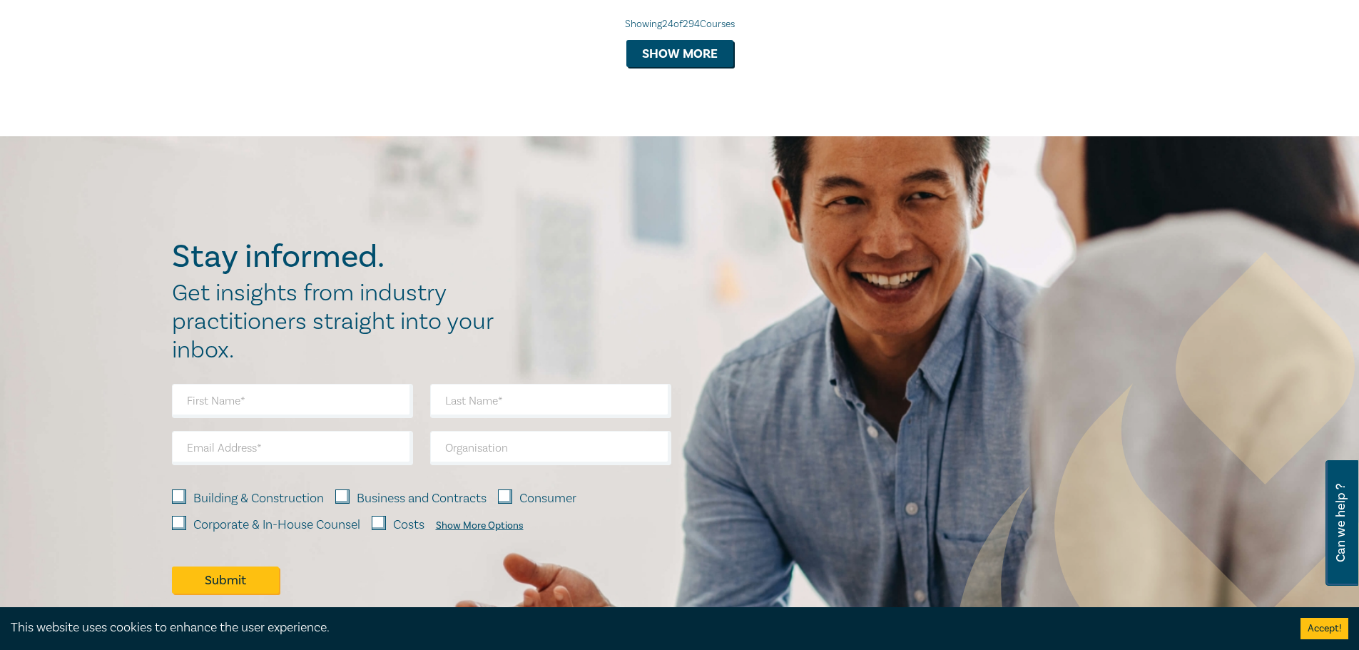
scroll to position [3095, 0]
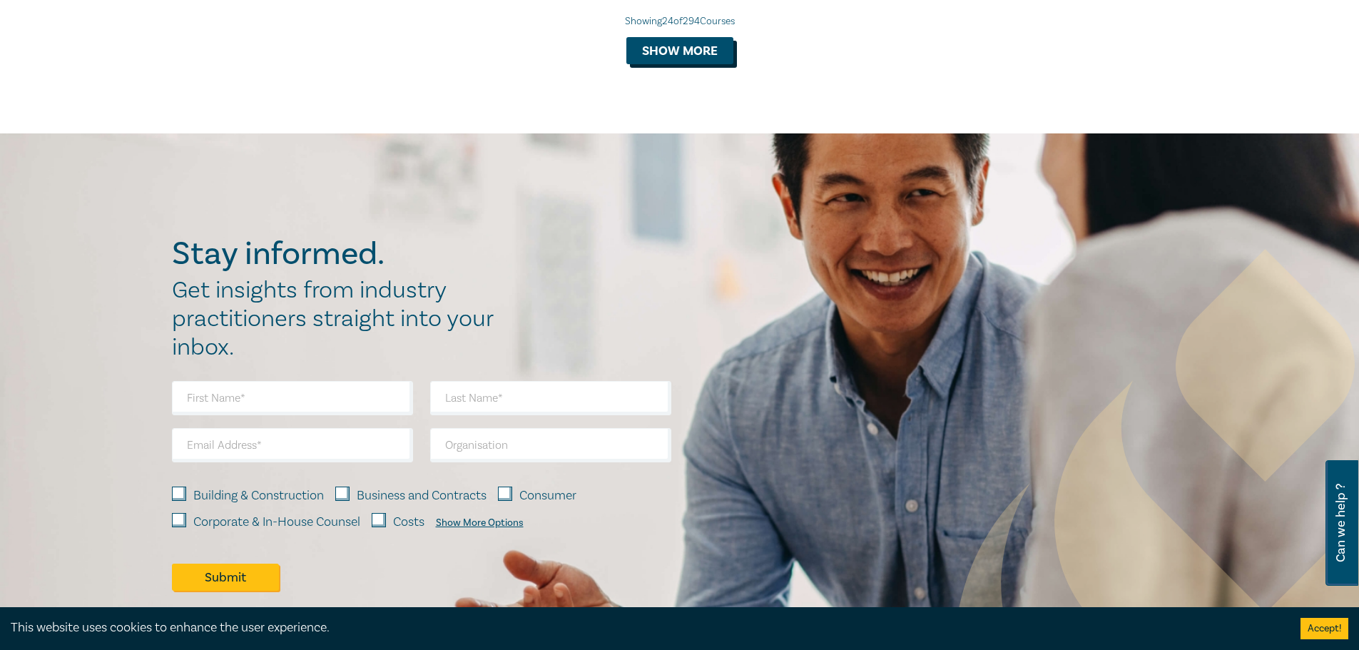
click at [668, 63] on button "Show more" at bounding box center [680, 50] width 107 height 27
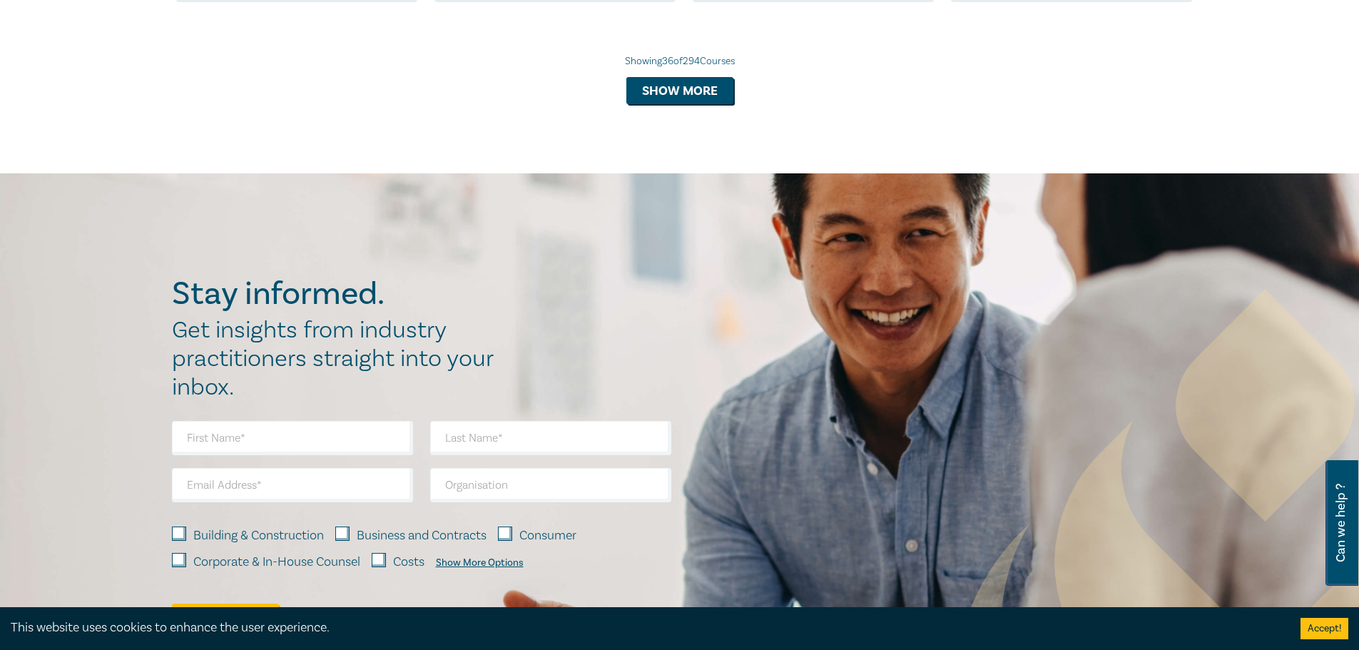
scroll to position [3875, 0]
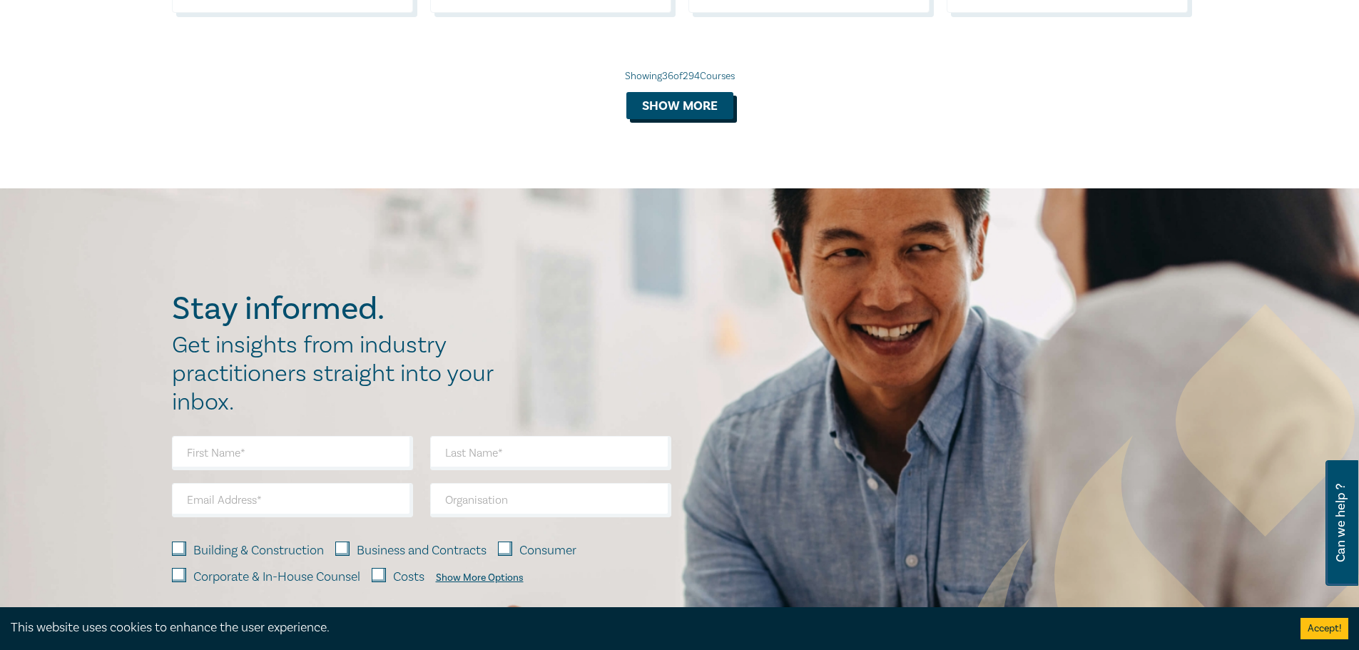
click at [673, 119] on button "Show more" at bounding box center [680, 105] width 107 height 27
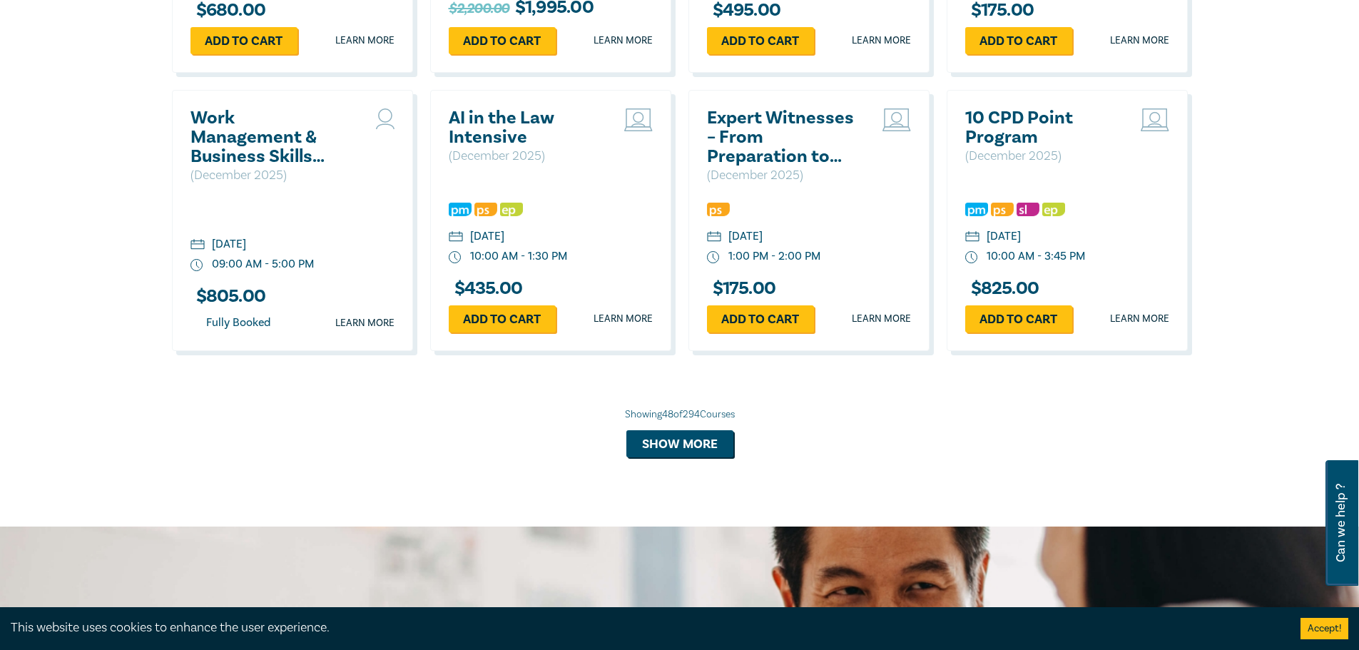
scroll to position [4660, 0]
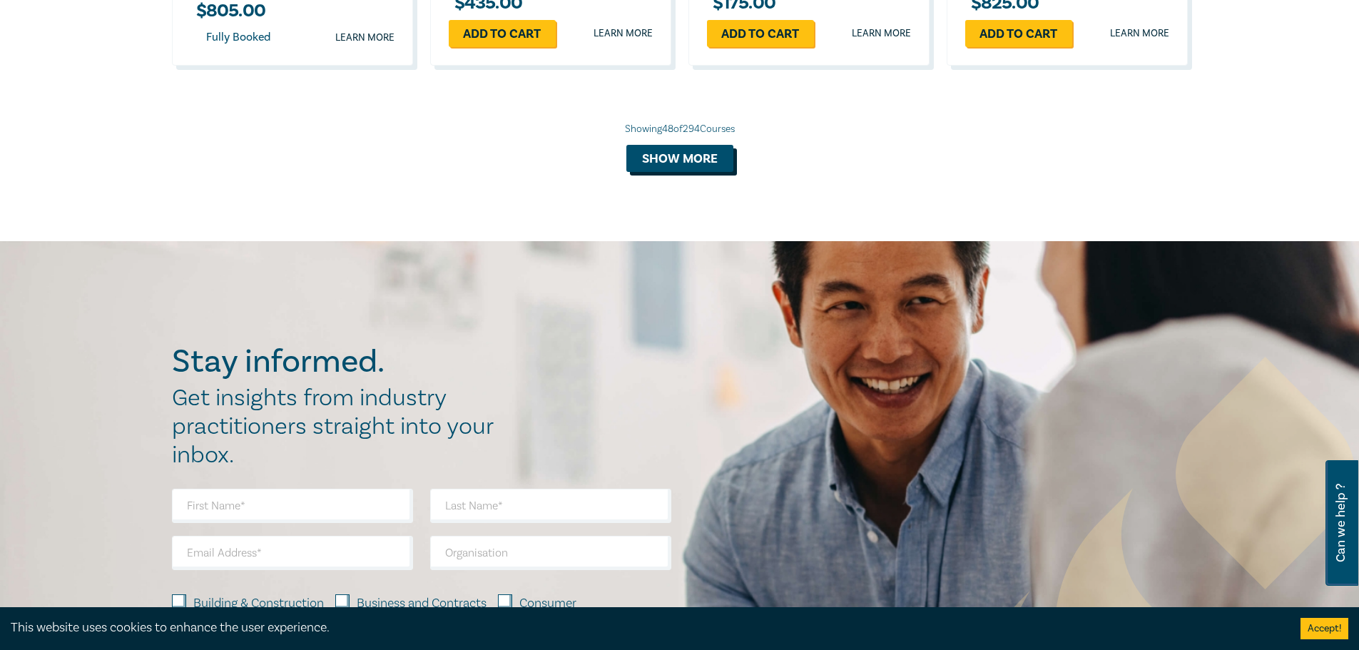
click at [669, 172] on button "Show more" at bounding box center [680, 158] width 107 height 27
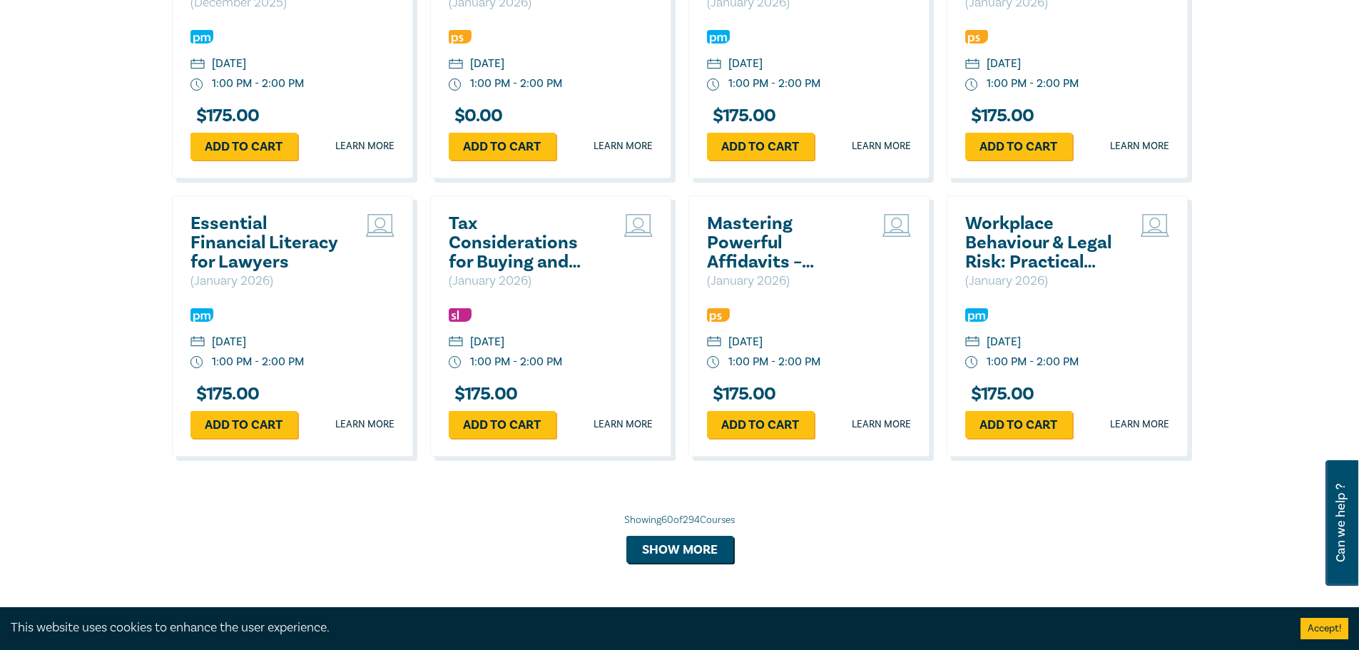
scroll to position [5230, 0]
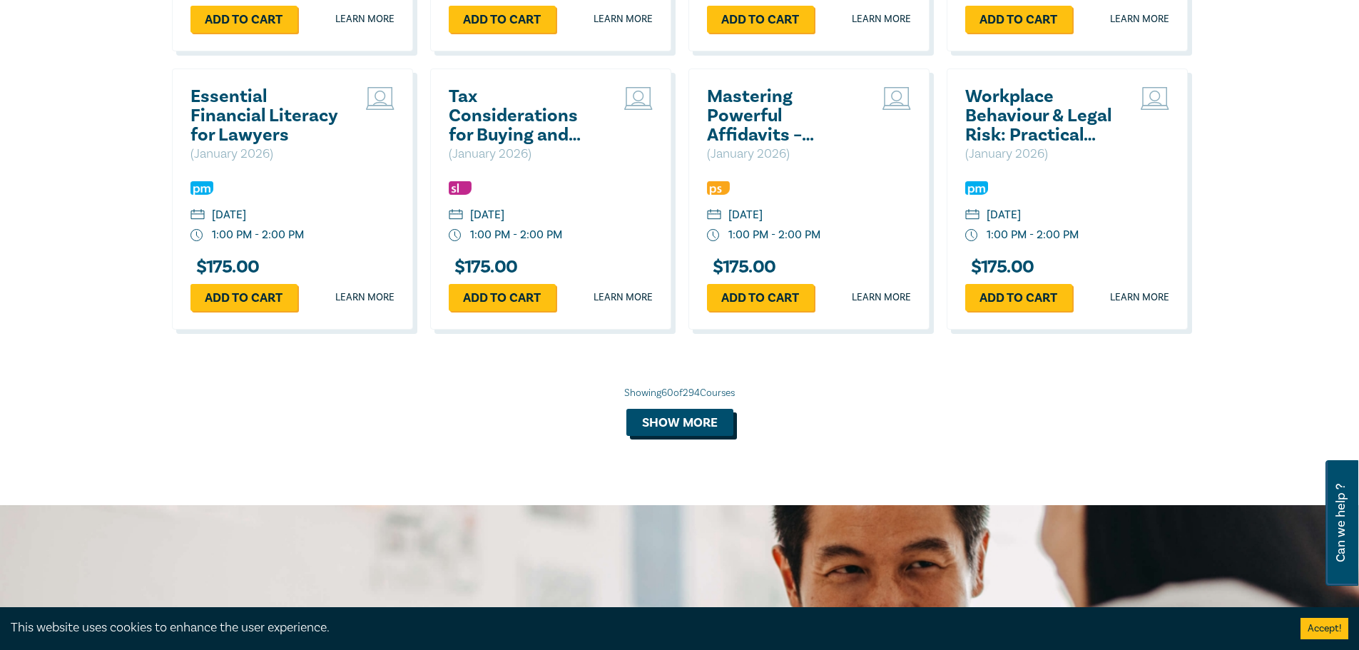
click at [689, 436] on button "Show more" at bounding box center [680, 422] width 107 height 27
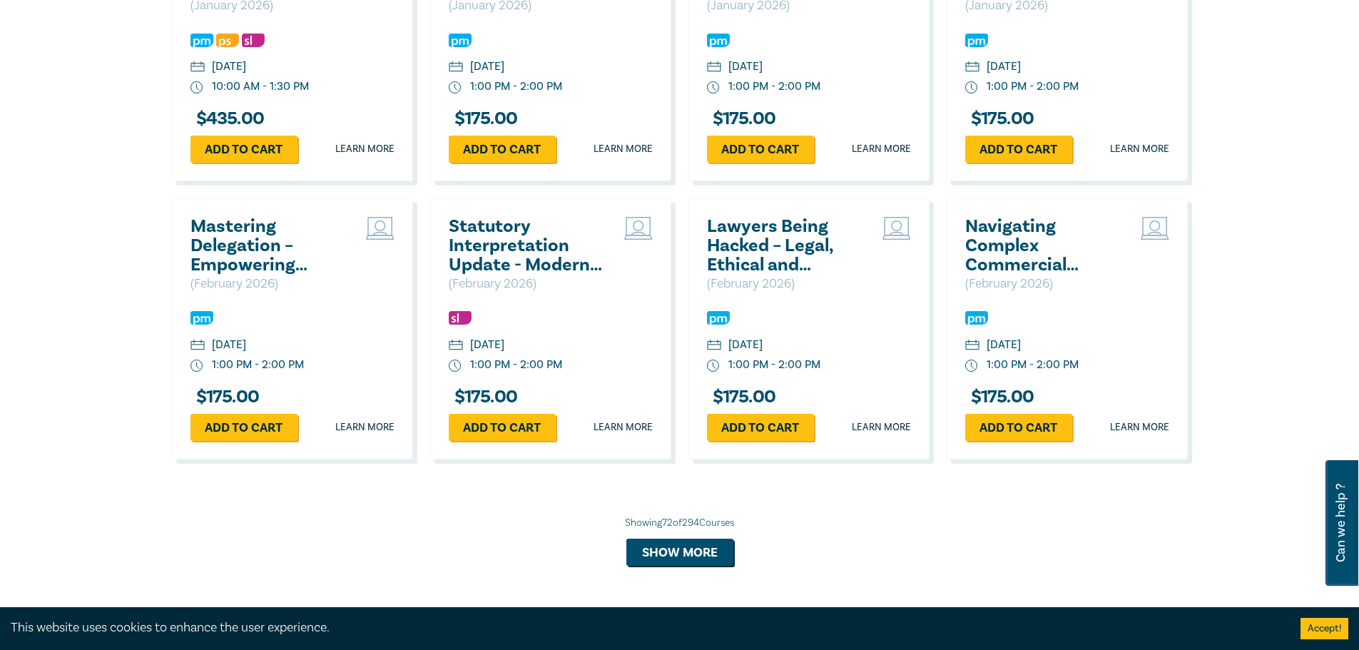
scroll to position [5944, 0]
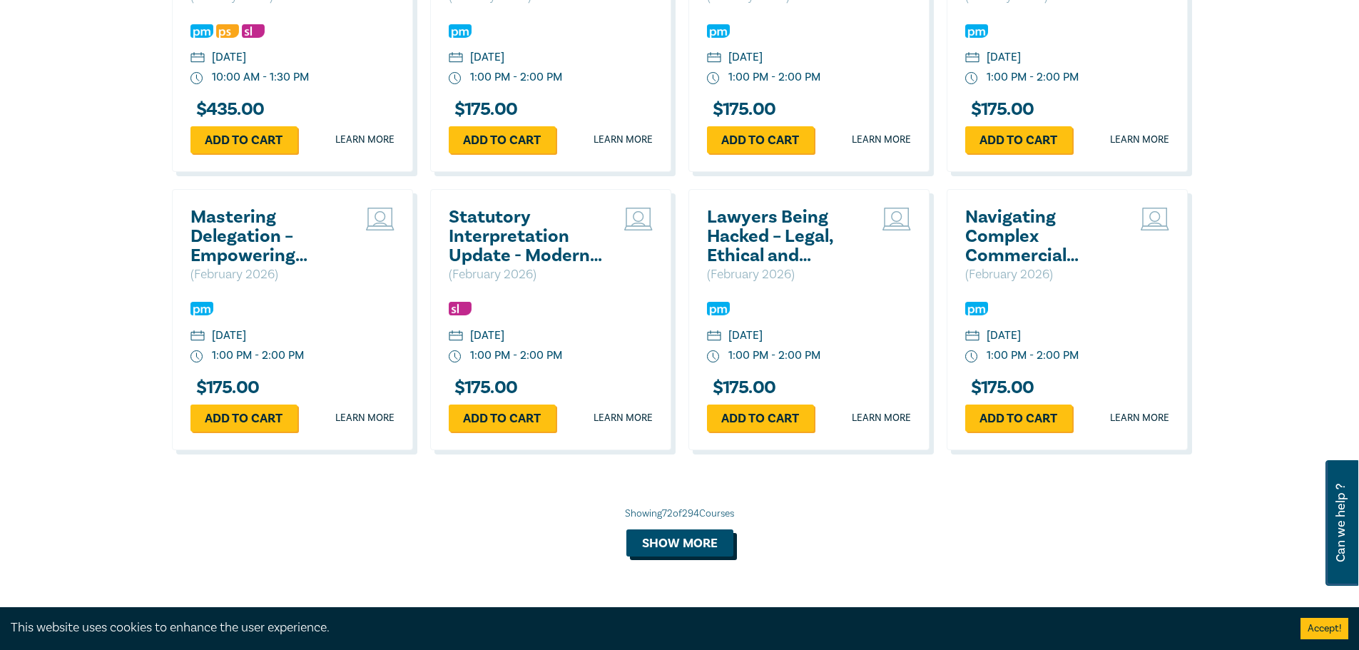
click at [644, 557] on button "Show more" at bounding box center [680, 542] width 107 height 27
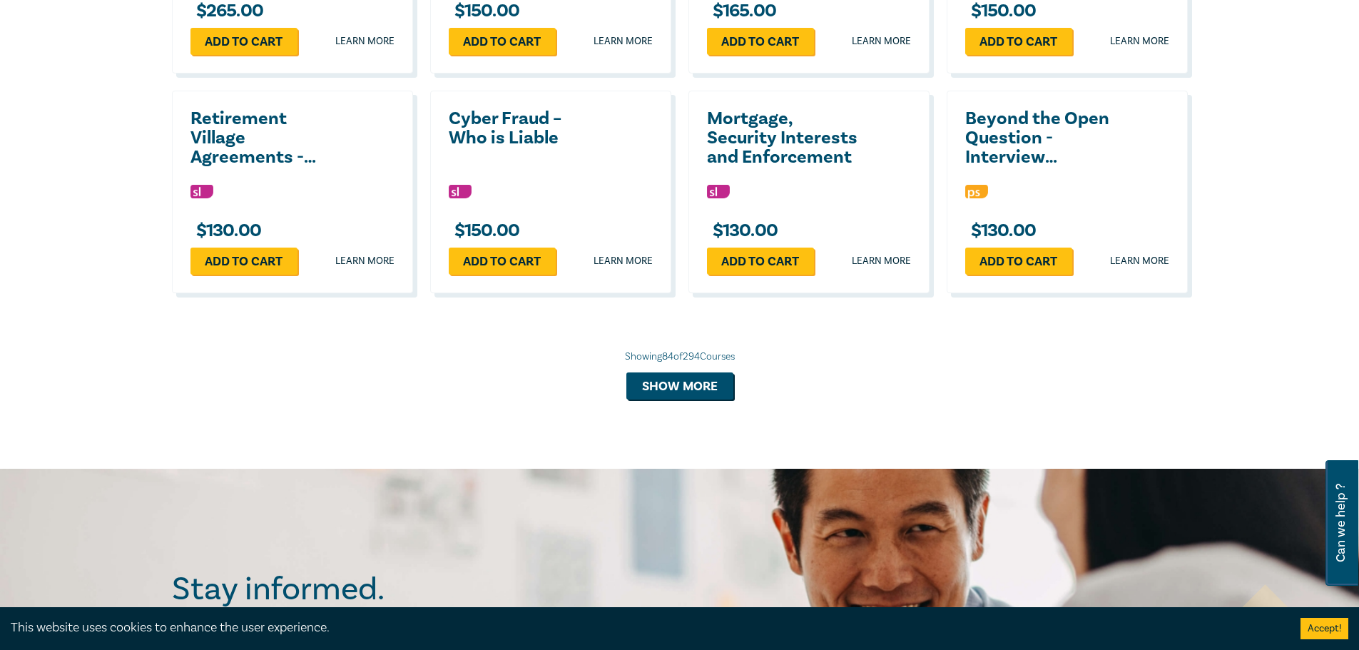
scroll to position [6800, 0]
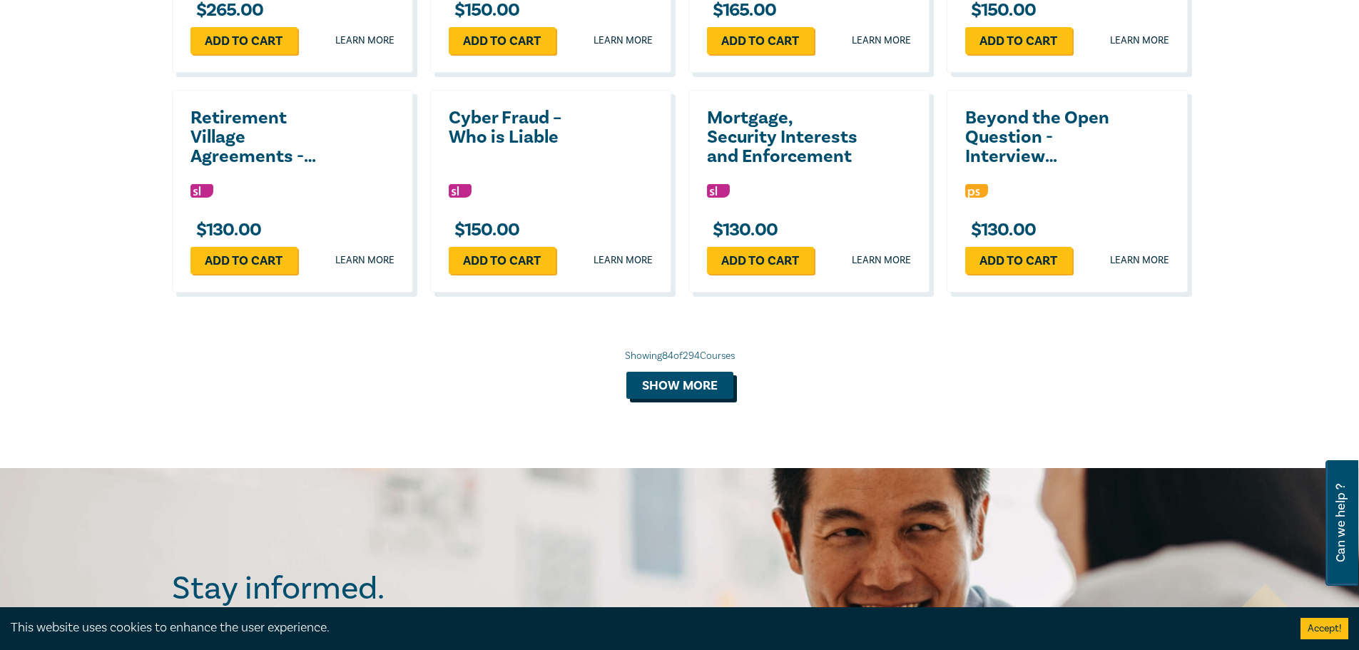
click at [681, 399] on button "Show more" at bounding box center [680, 385] width 107 height 27
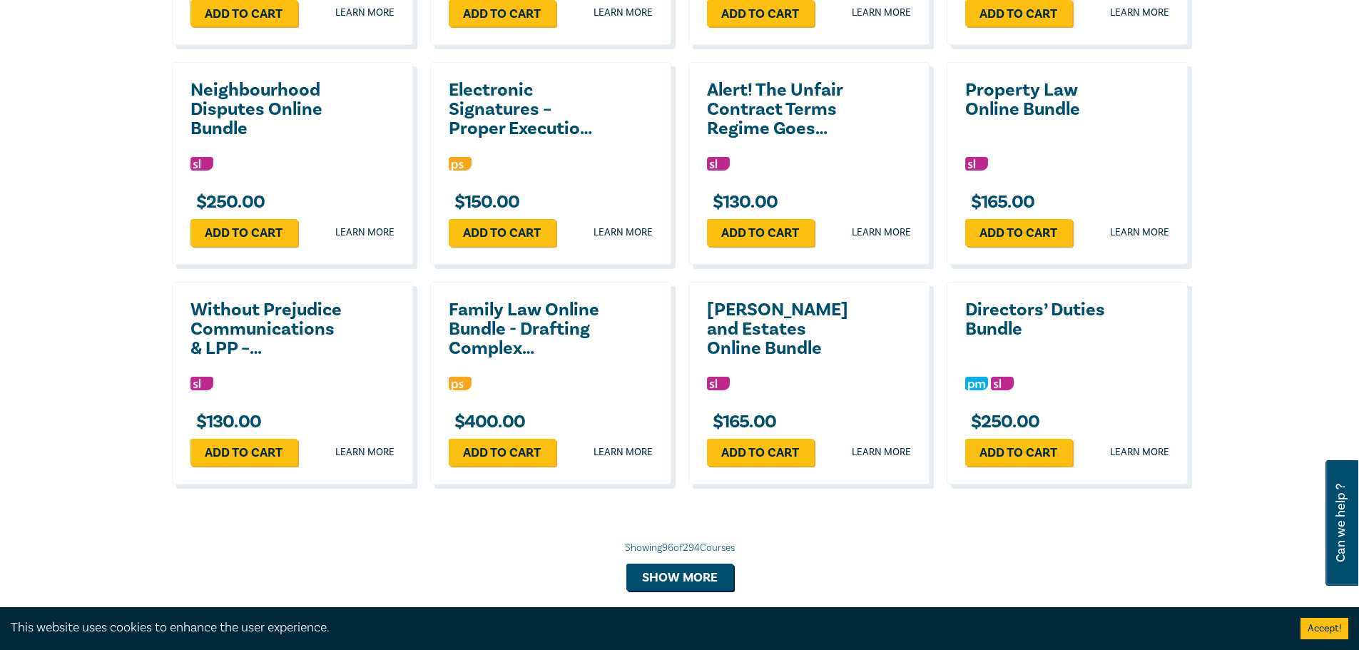
scroll to position [7300, 0]
